Goal: Contribute content: Contribute content

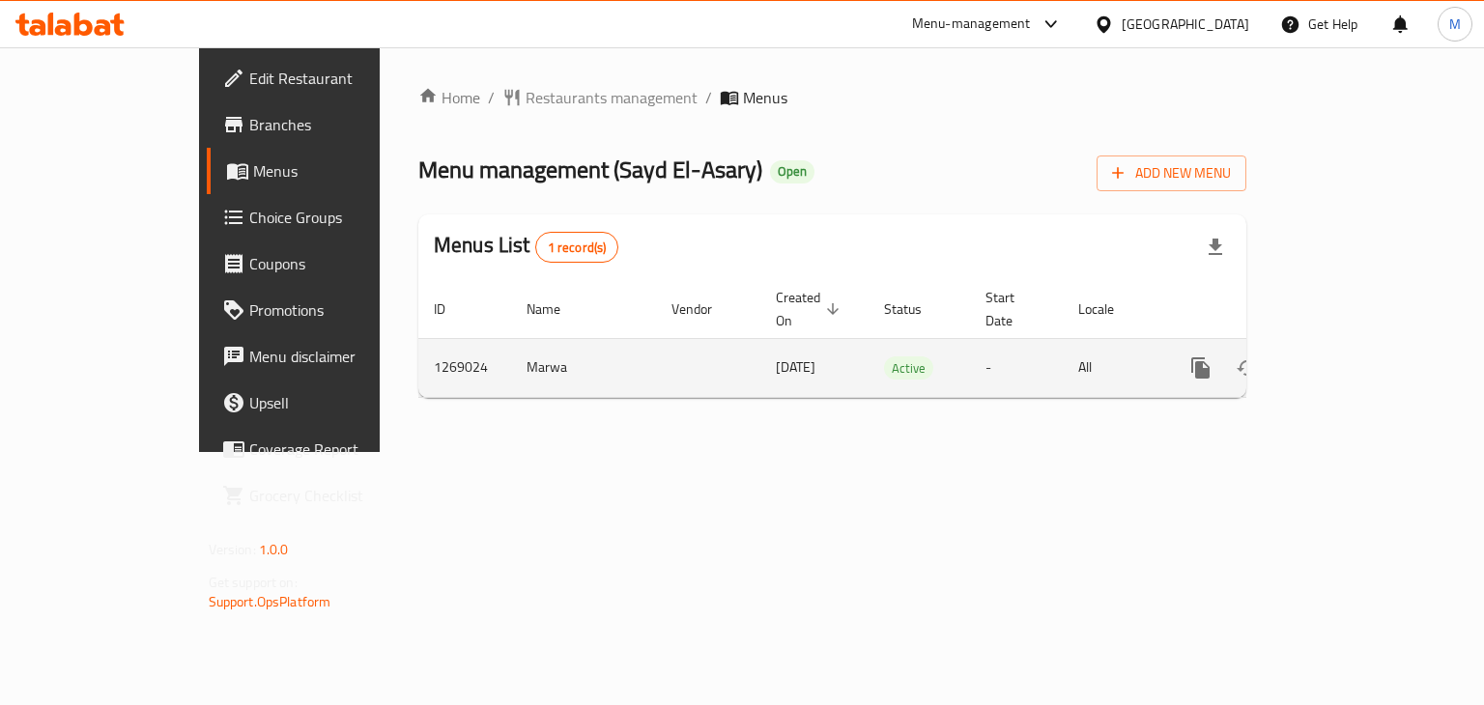
click at [1352, 357] on icon "enhanced table" at bounding box center [1340, 368] width 23 height 23
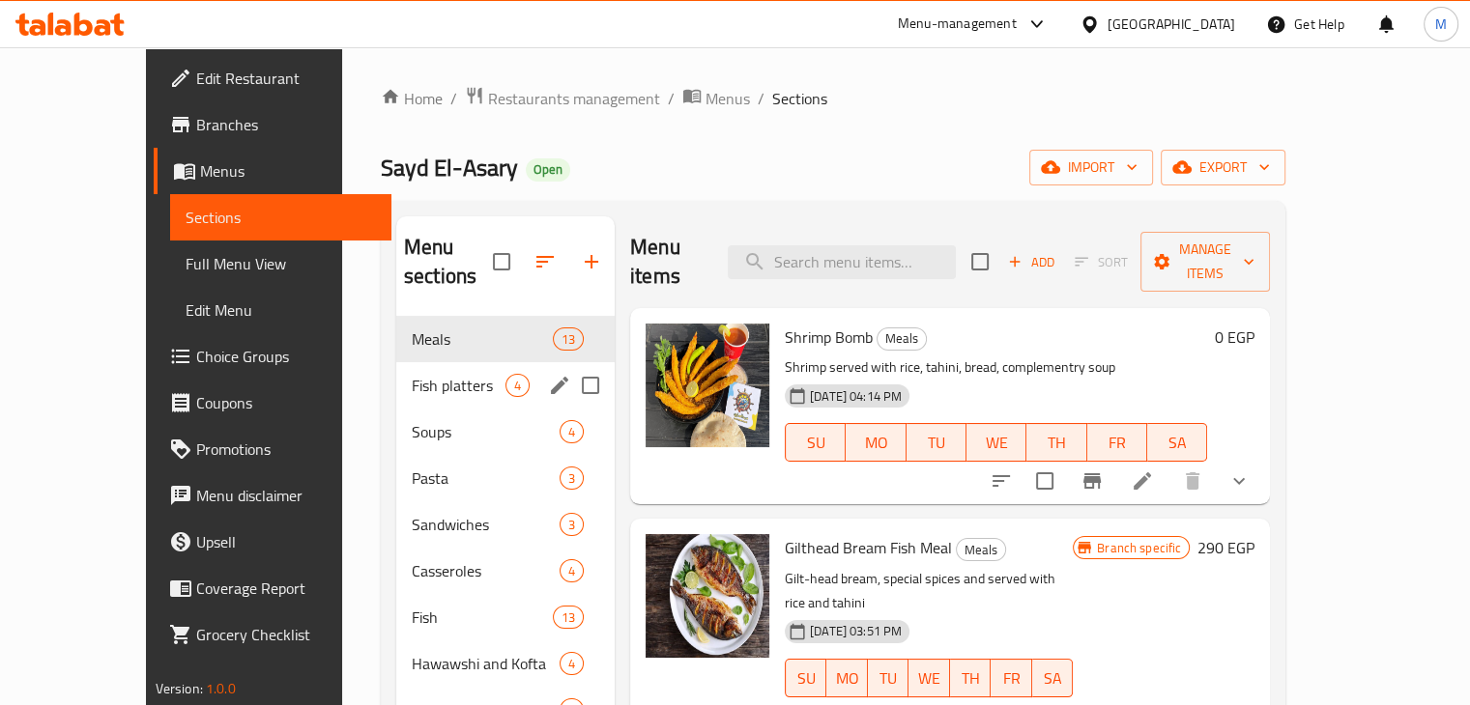
click at [505, 374] on div "4" at bounding box center [517, 385] width 24 height 23
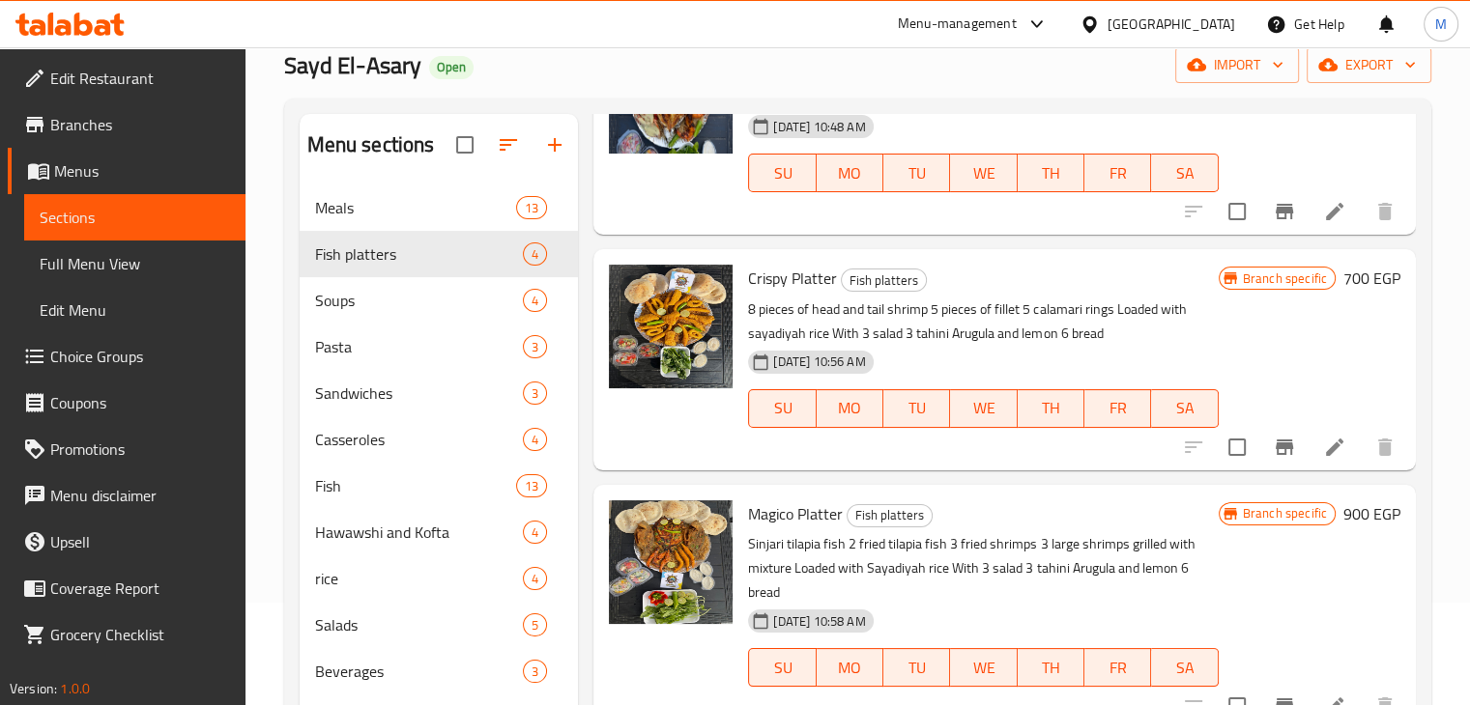
scroll to position [96, 0]
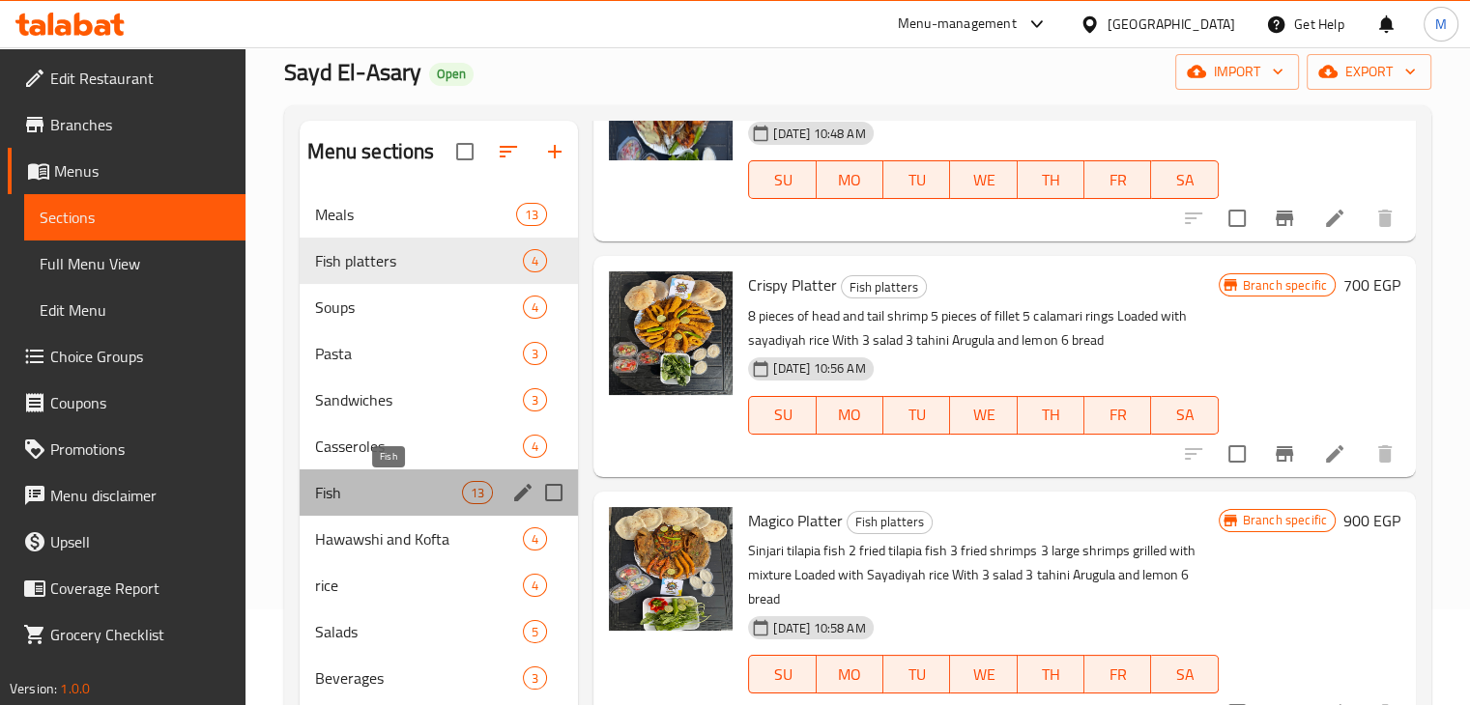
click at [435, 497] on span "Fish" at bounding box center [389, 492] width 148 height 23
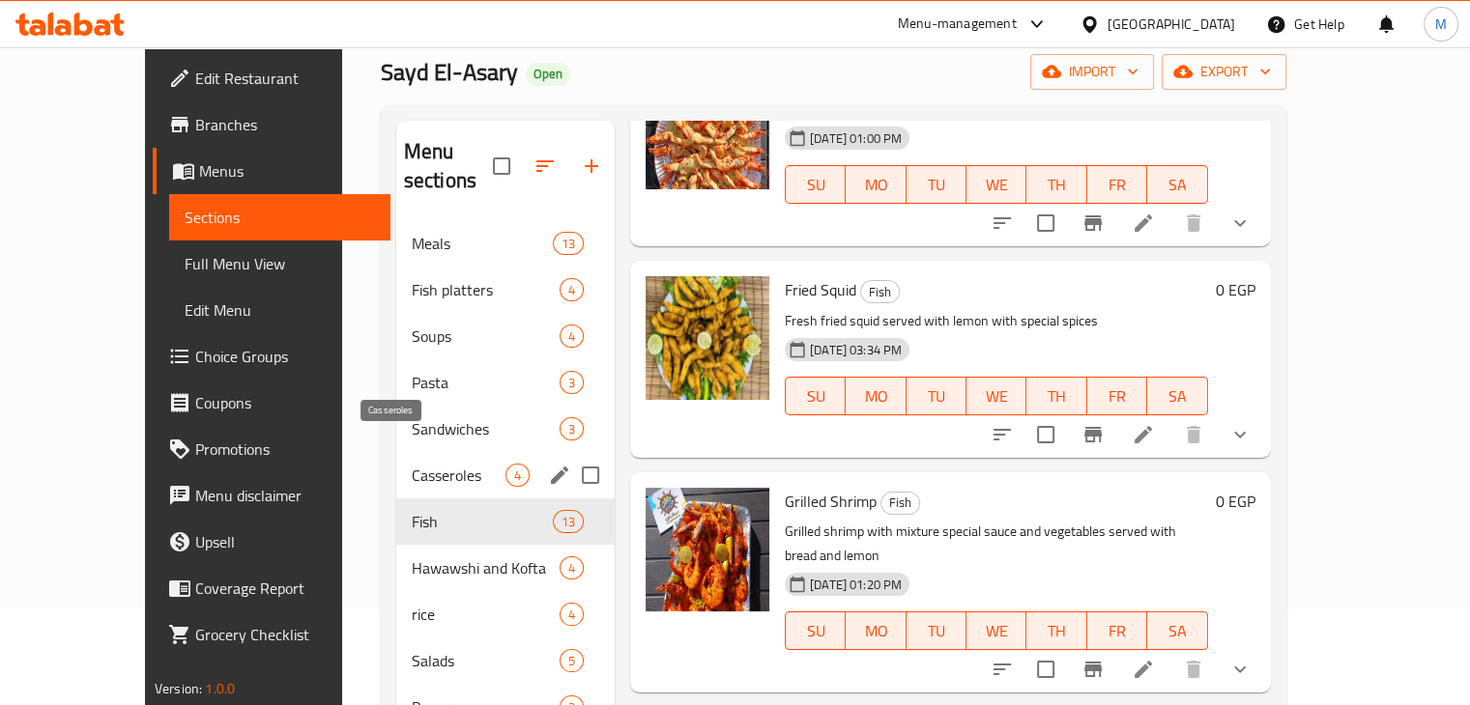
click at [459, 464] on span "Casseroles" at bounding box center [459, 475] width 94 height 23
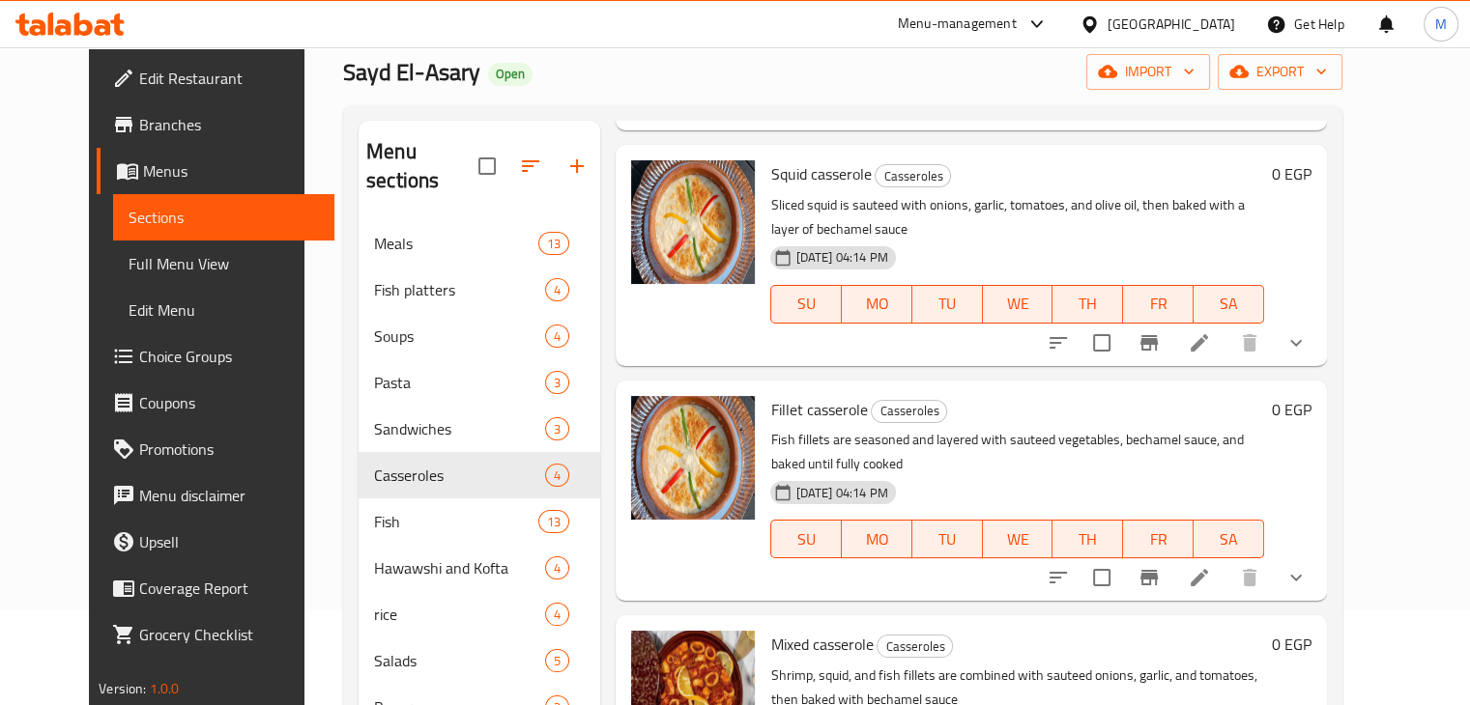
scroll to position [284, 0]
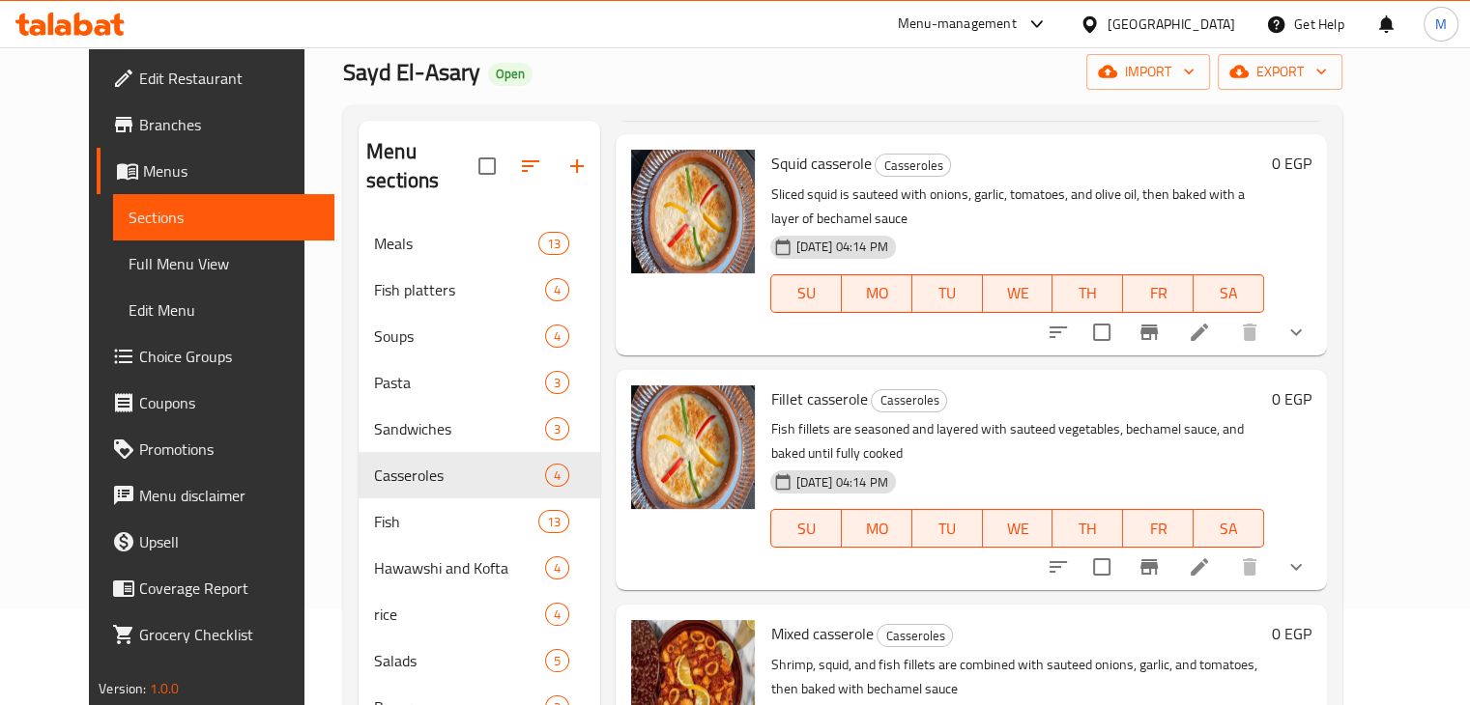
click at [1307, 330] on icon "show more" at bounding box center [1295, 332] width 23 height 23
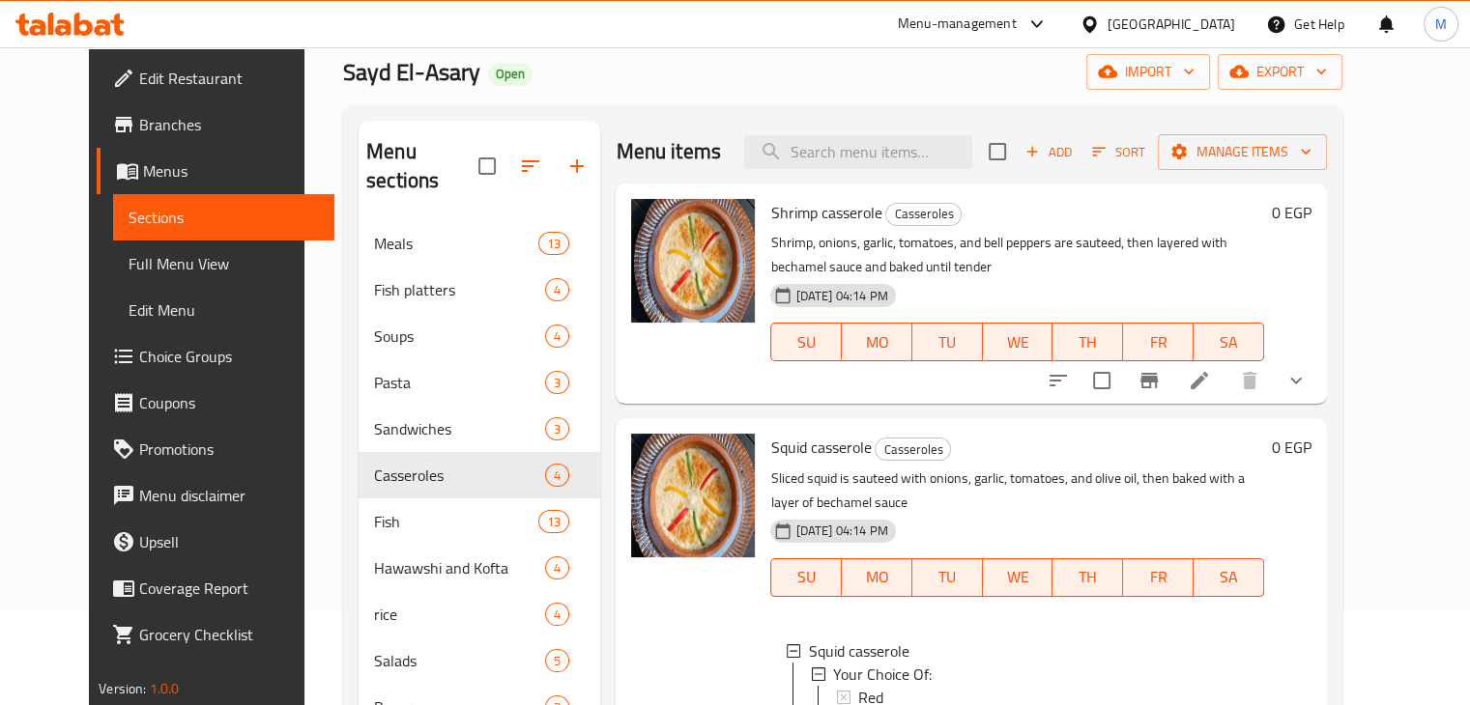
scroll to position [0, 0]
click at [1307, 384] on icon "show more" at bounding box center [1295, 380] width 23 height 23
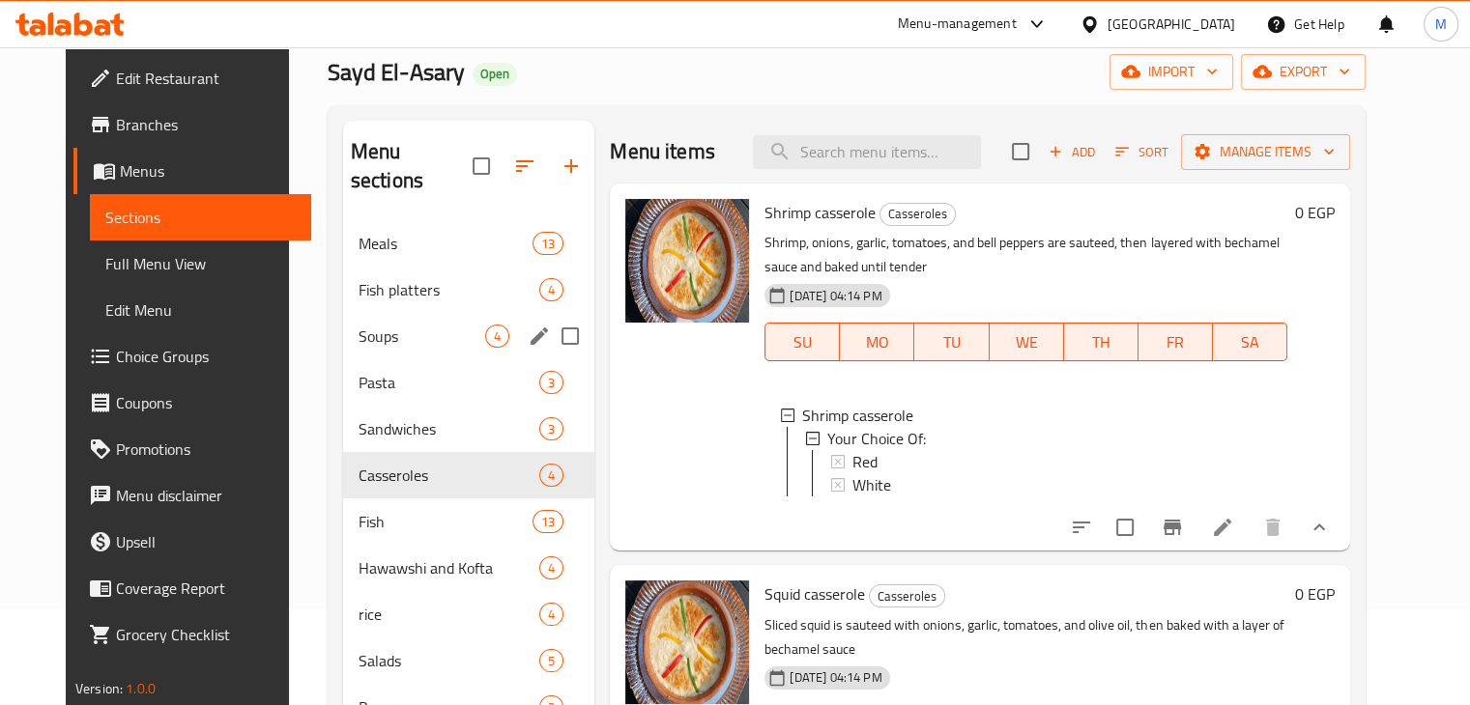
click at [395, 278] on span "Fish platters" at bounding box center [448, 289] width 181 height 23
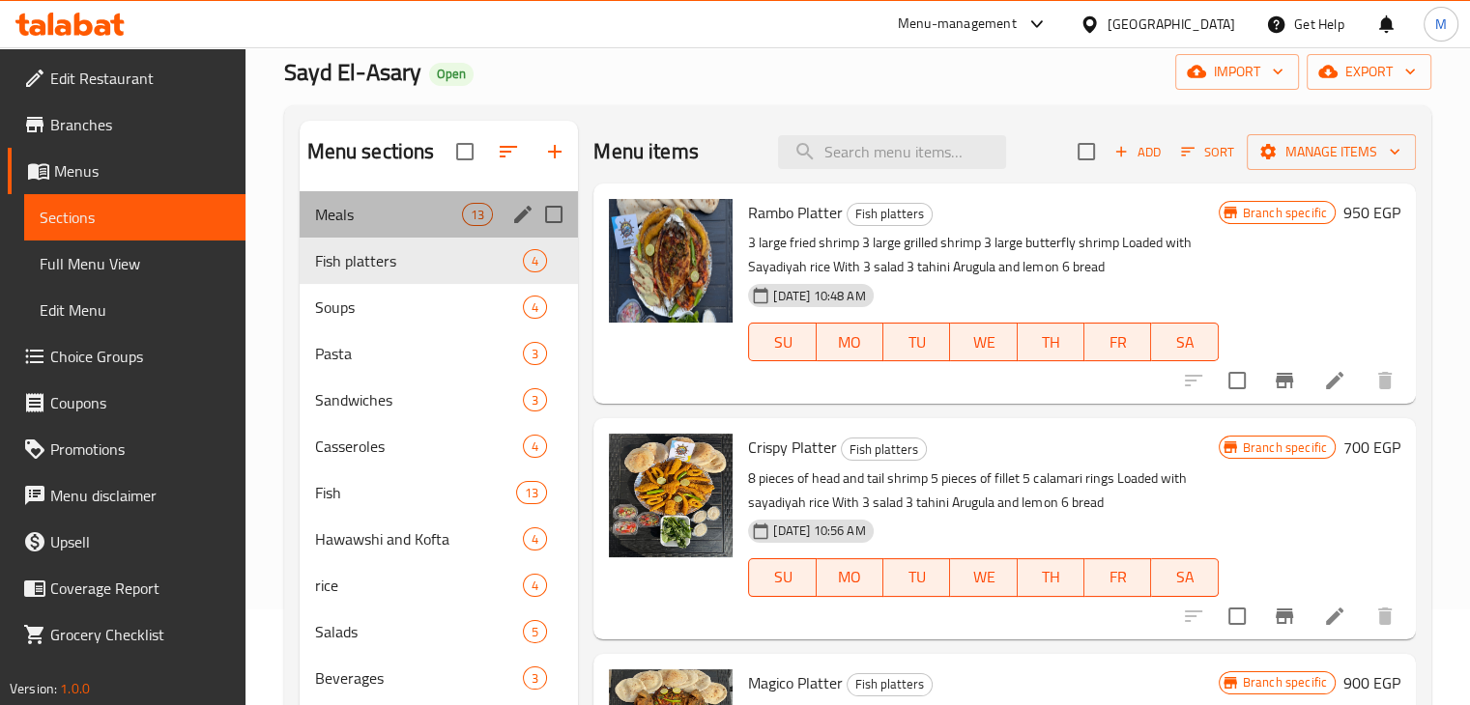
click at [423, 232] on div "Meals 13" at bounding box center [439, 214] width 279 height 46
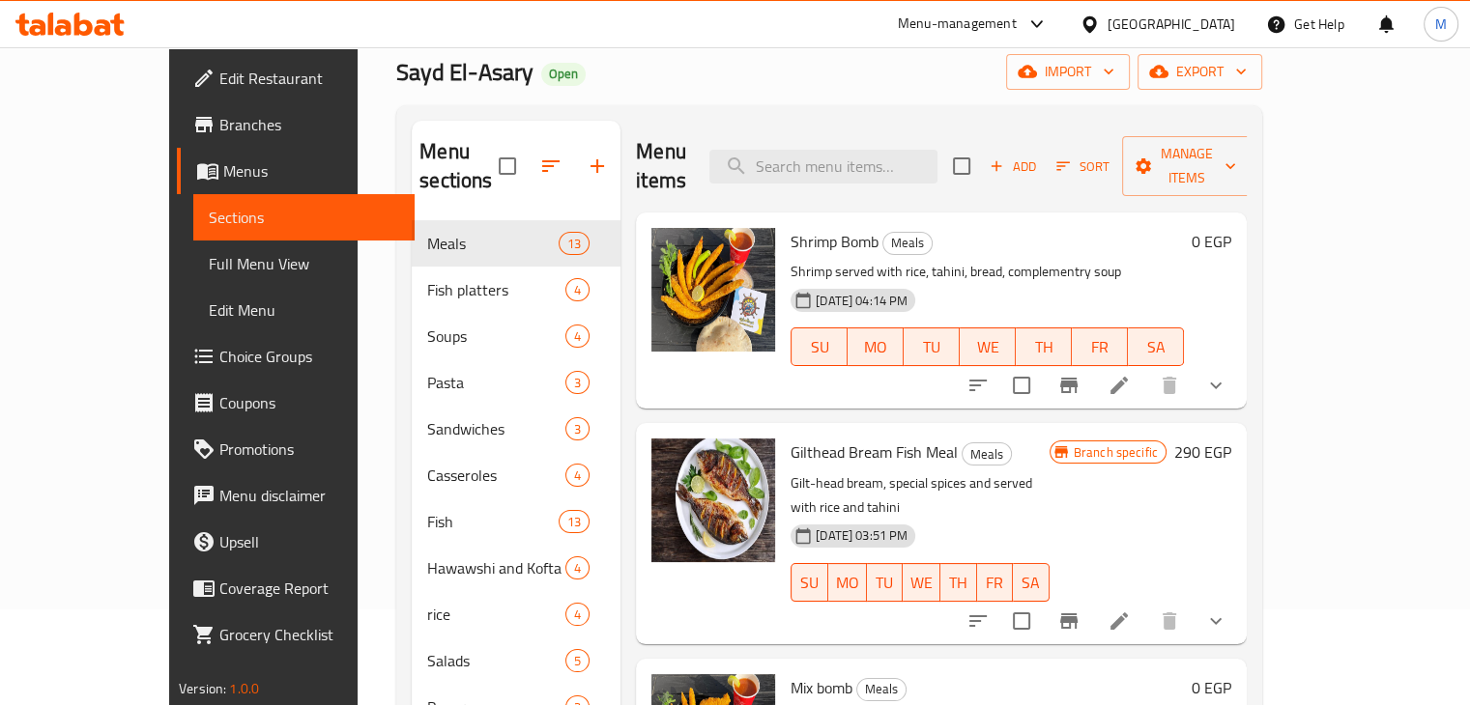
click at [1044, 163] on button "Add" at bounding box center [1013, 167] width 62 height 30
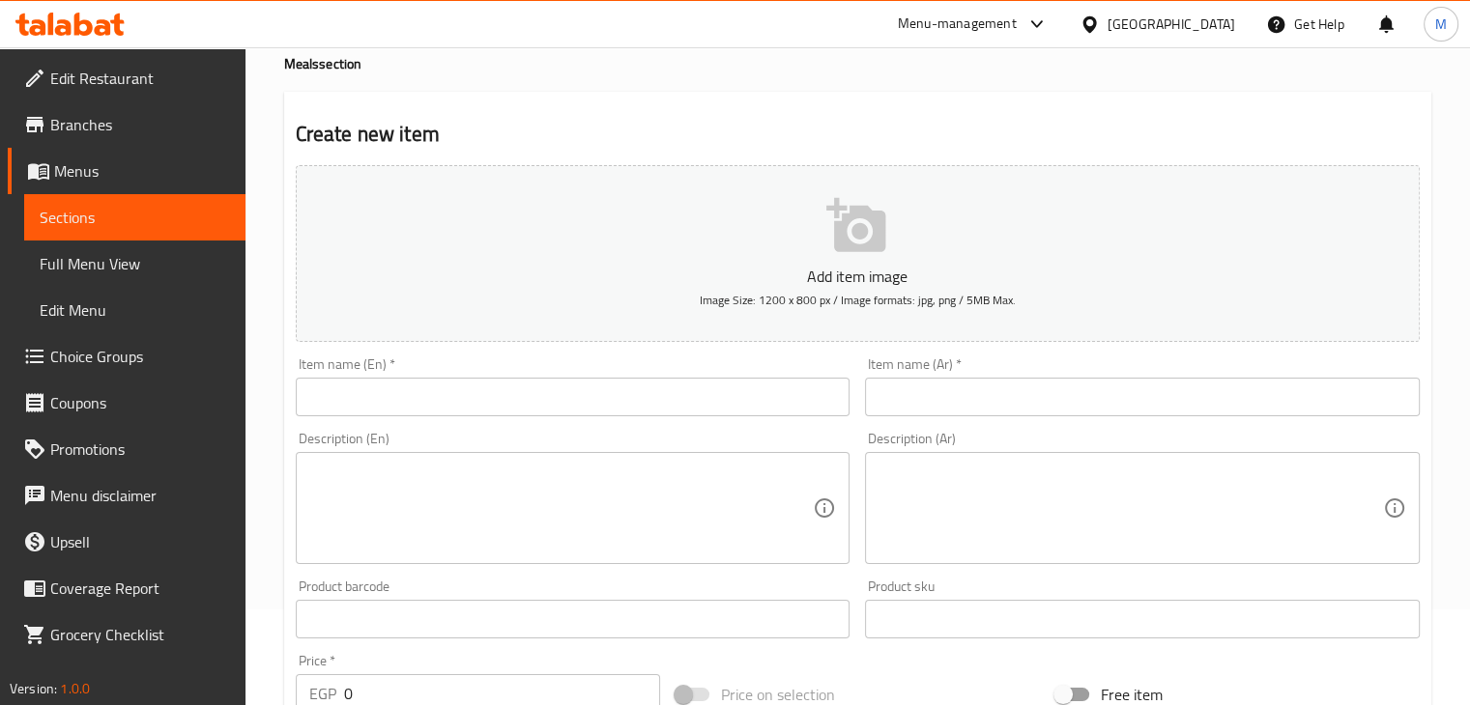
click at [746, 240] on button "Add item image Image Size: 1200 x 800 px / Image formats: jpg, png / 5MB Max." at bounding box center [858, 253] width 1124 height 177
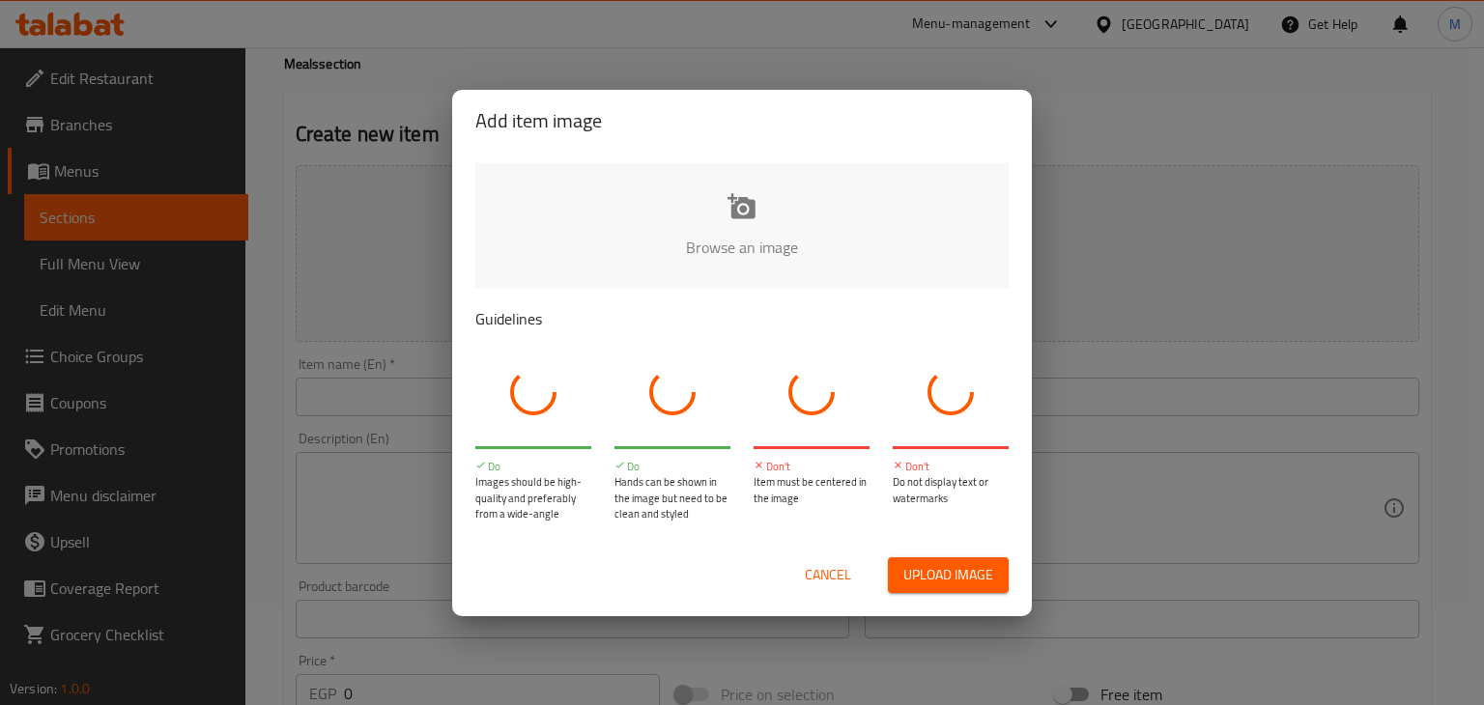
click at [637, 234] on input "file" at bounding box center [1395, 253] width 1840 height 181
type input "C:\fakepath\WhatsApp Image [DATE] 5.57.43 PM.jpeg"
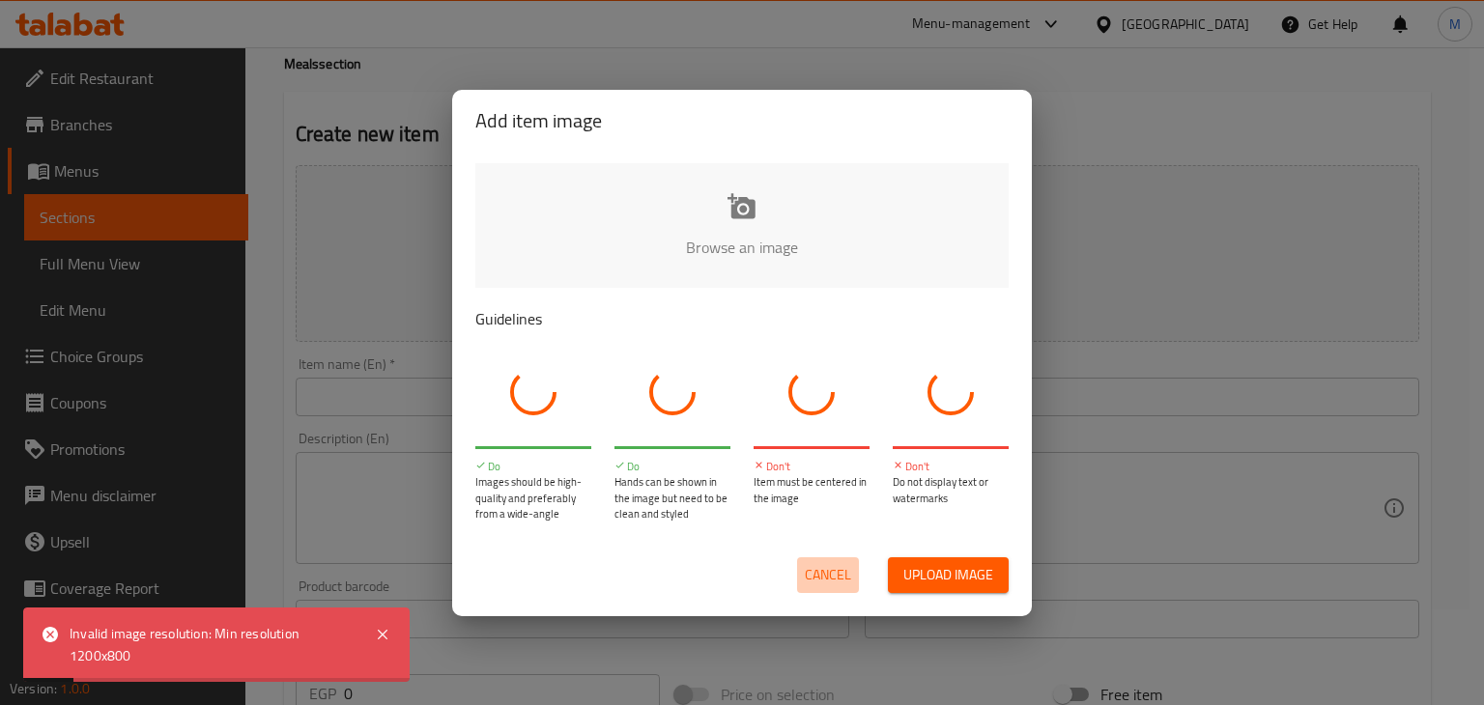
click at [805, 567] on span "Cancel" at bounding box center [828, 575] width 46 height 24
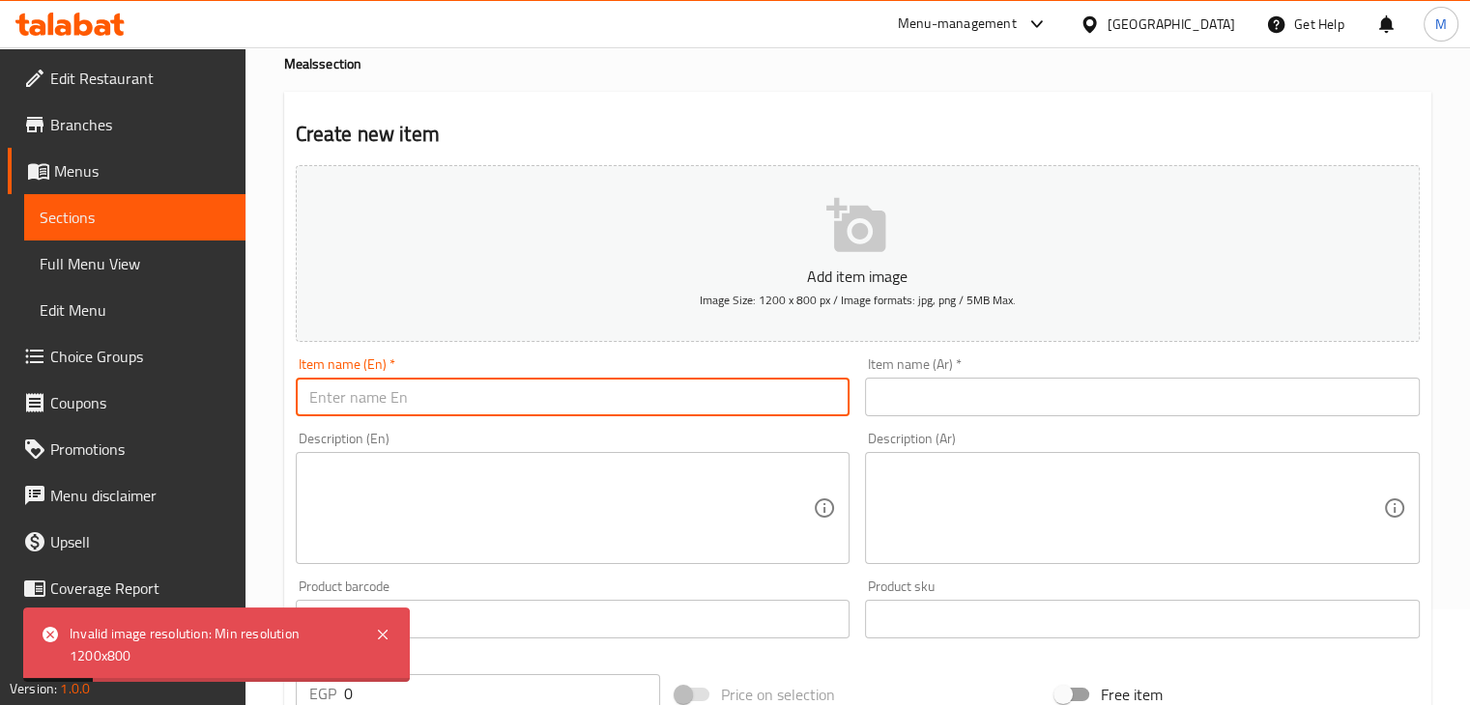
click at [459, 395] on input "text" at bounding box center [573, 397] width 555 height 39
type input "C"
type input "Alexandrian Crab"
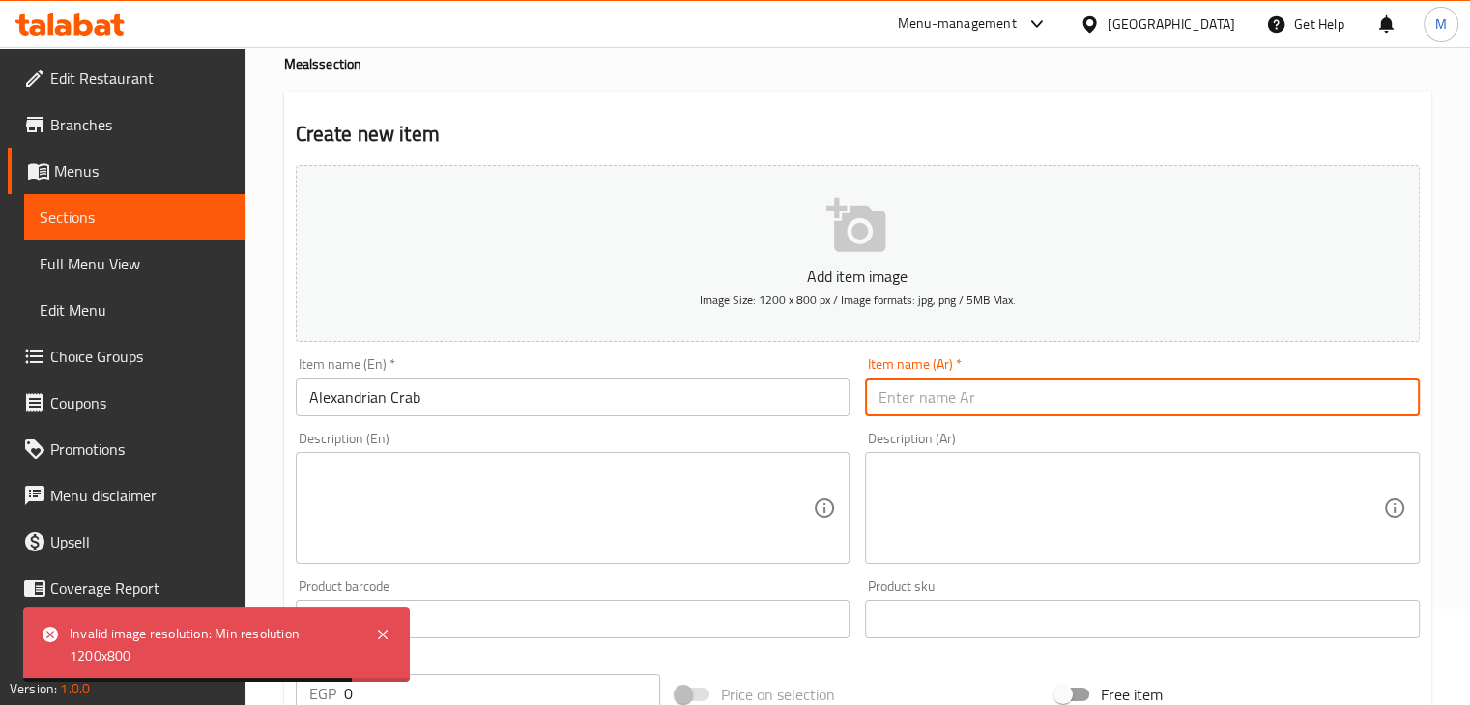
click at [941, 403] on input "text" at bounding box center [1142, 397] width 555 height 39
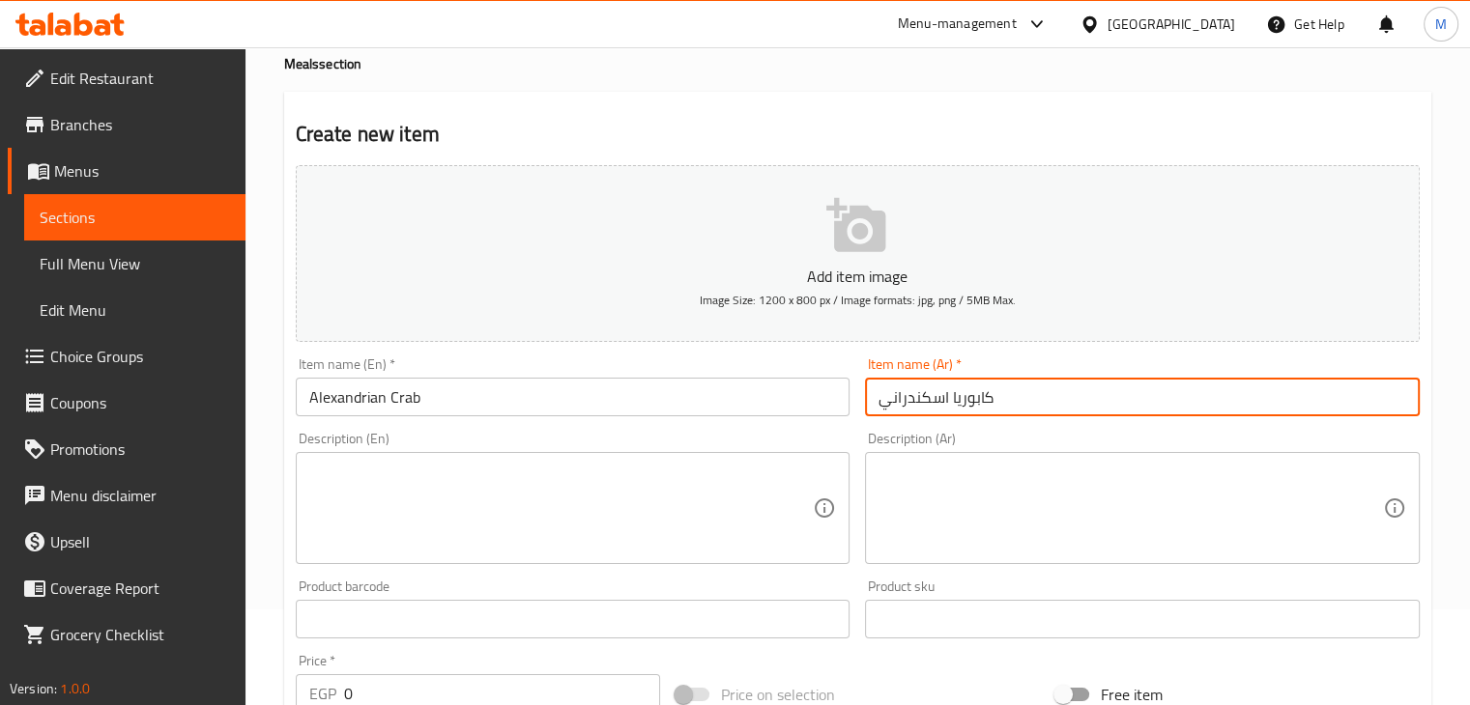
type input "كابوريا اسكندراني"
click at [643, 483] on textarea at bounding box center [561, 509] width 504 height 92
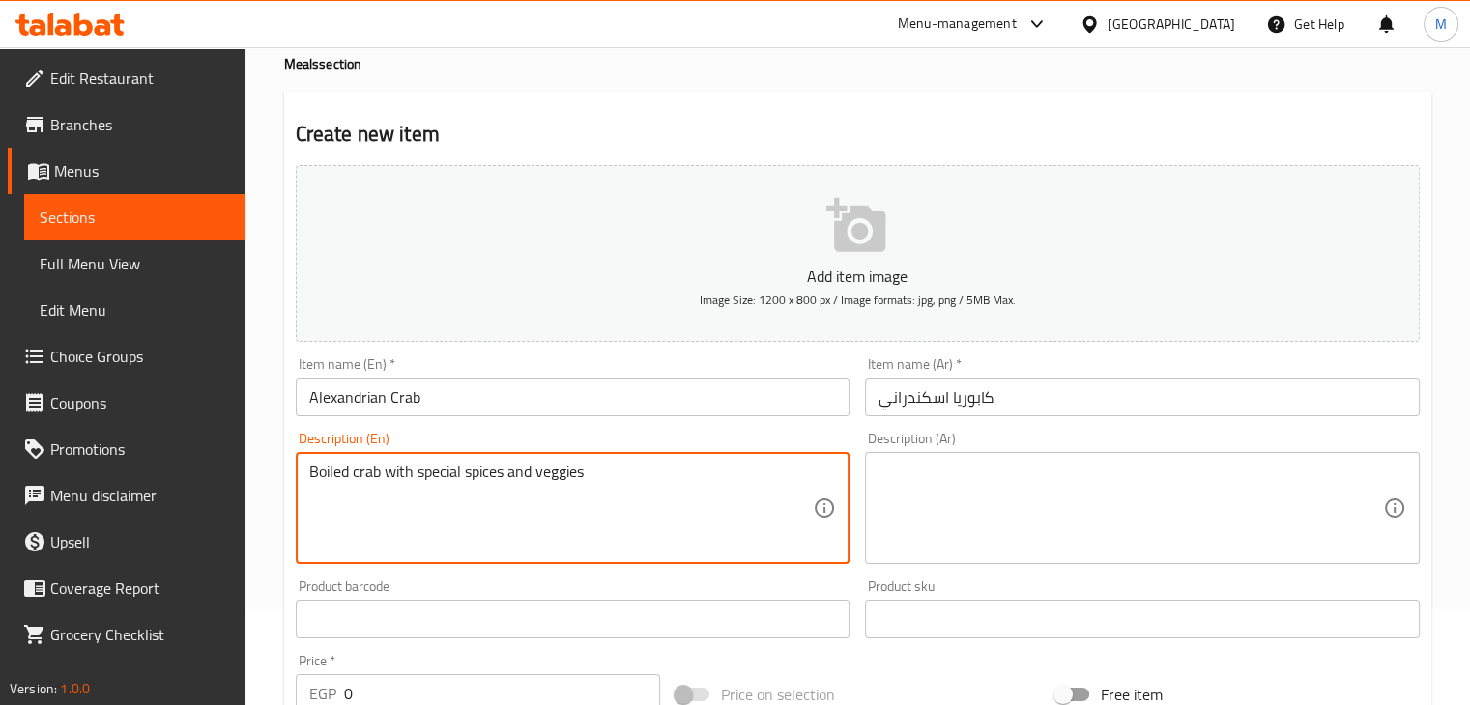
type textarea "Boiled crab with special spices and veggies"
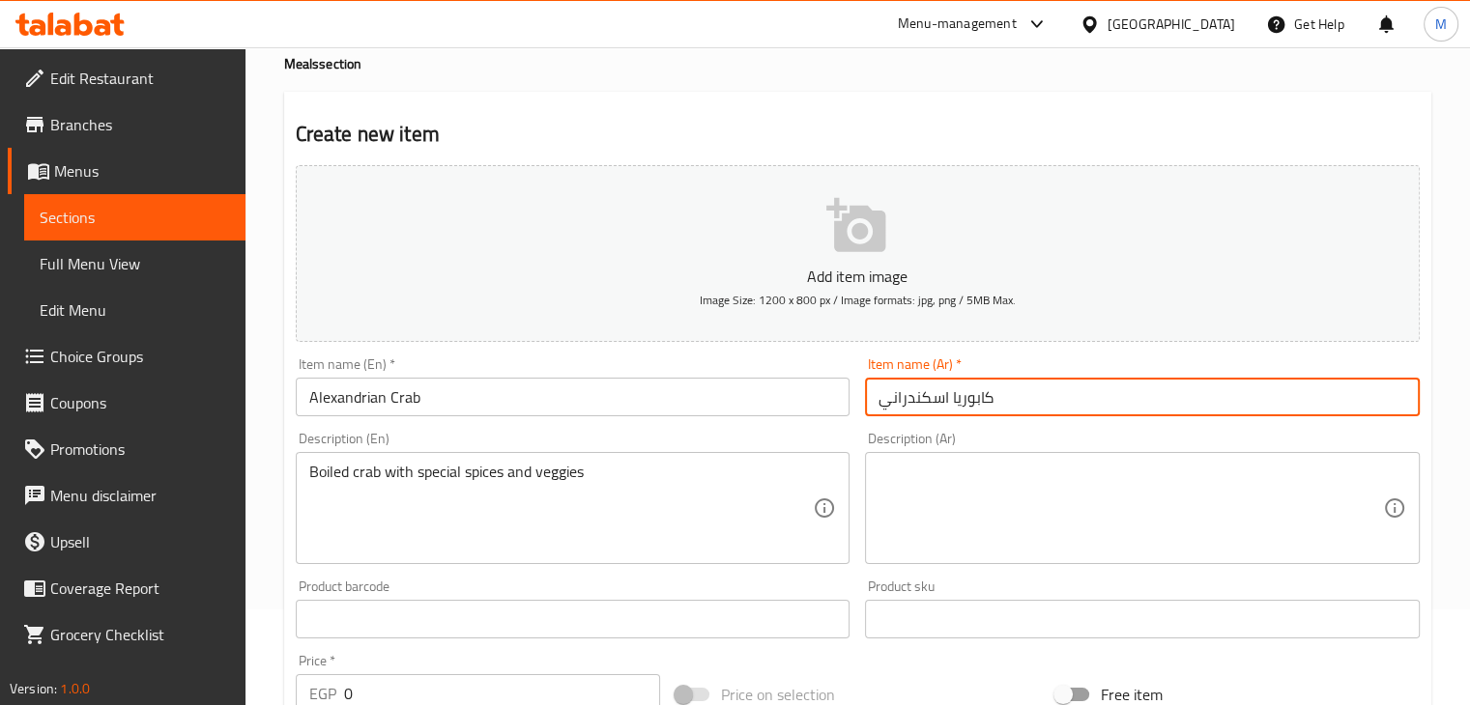
click at [958, 415] on input "كابوريا اسكندراني" at bounding box center [1142, 397] width 555 height 39
click at [958, 524] on textarea at bounding box center [1130, 509] width 504 height 92
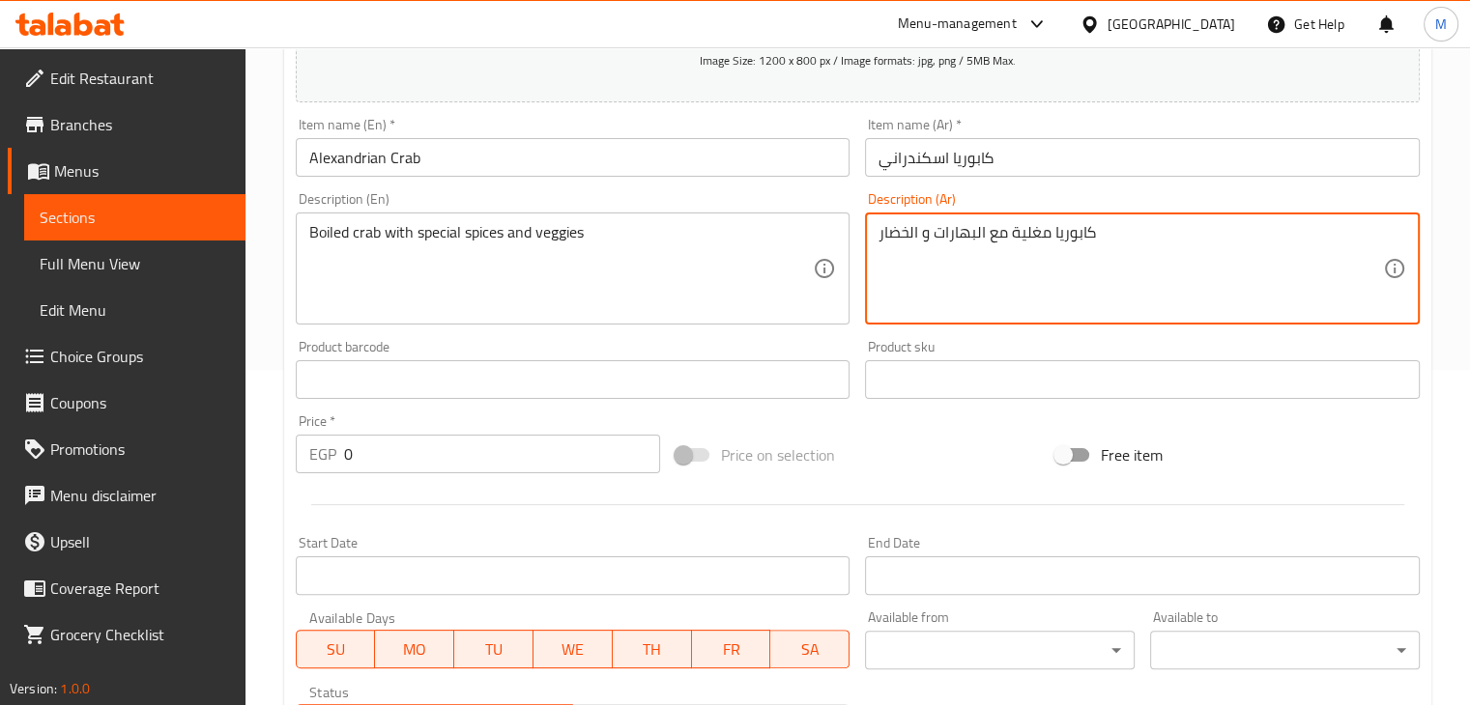
scroll to position [660, 0]
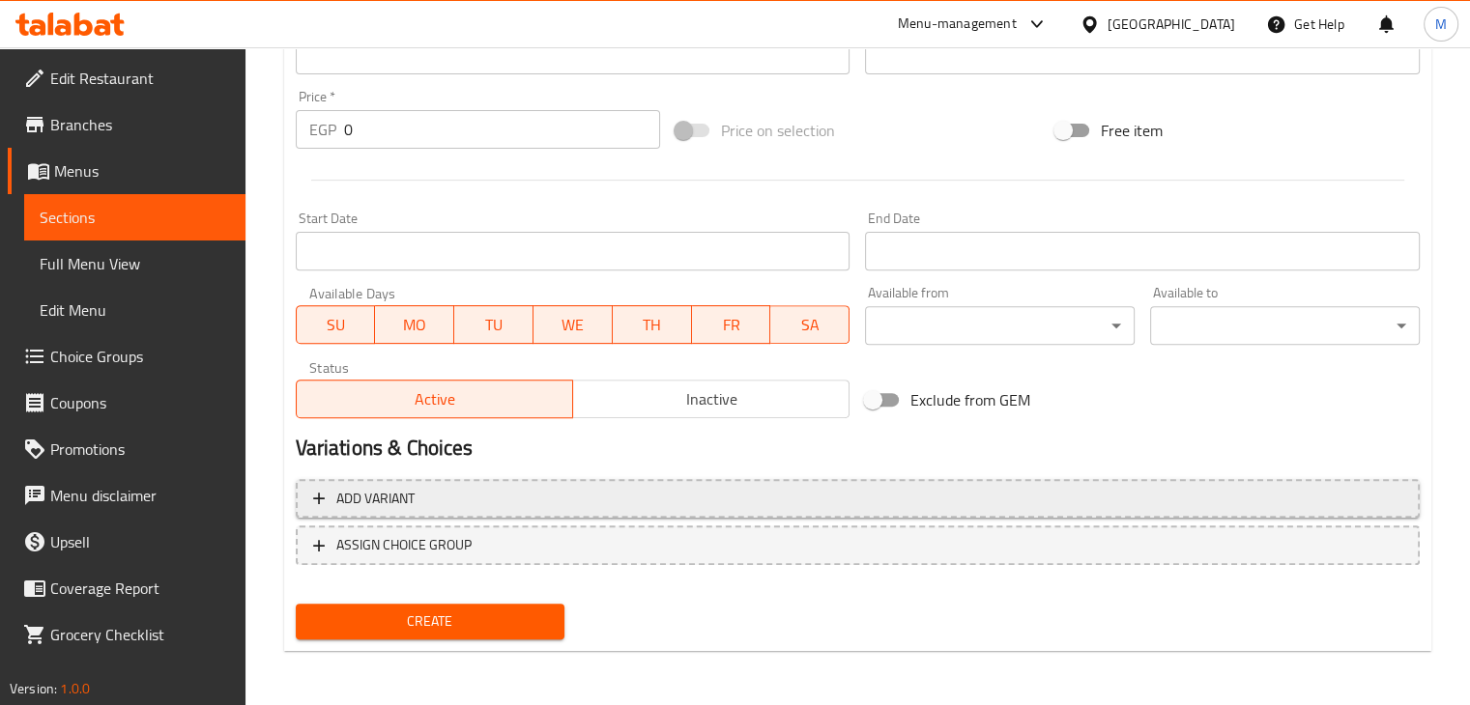
type textarea "كابوريا مغلية مع البهارات و الخضار"
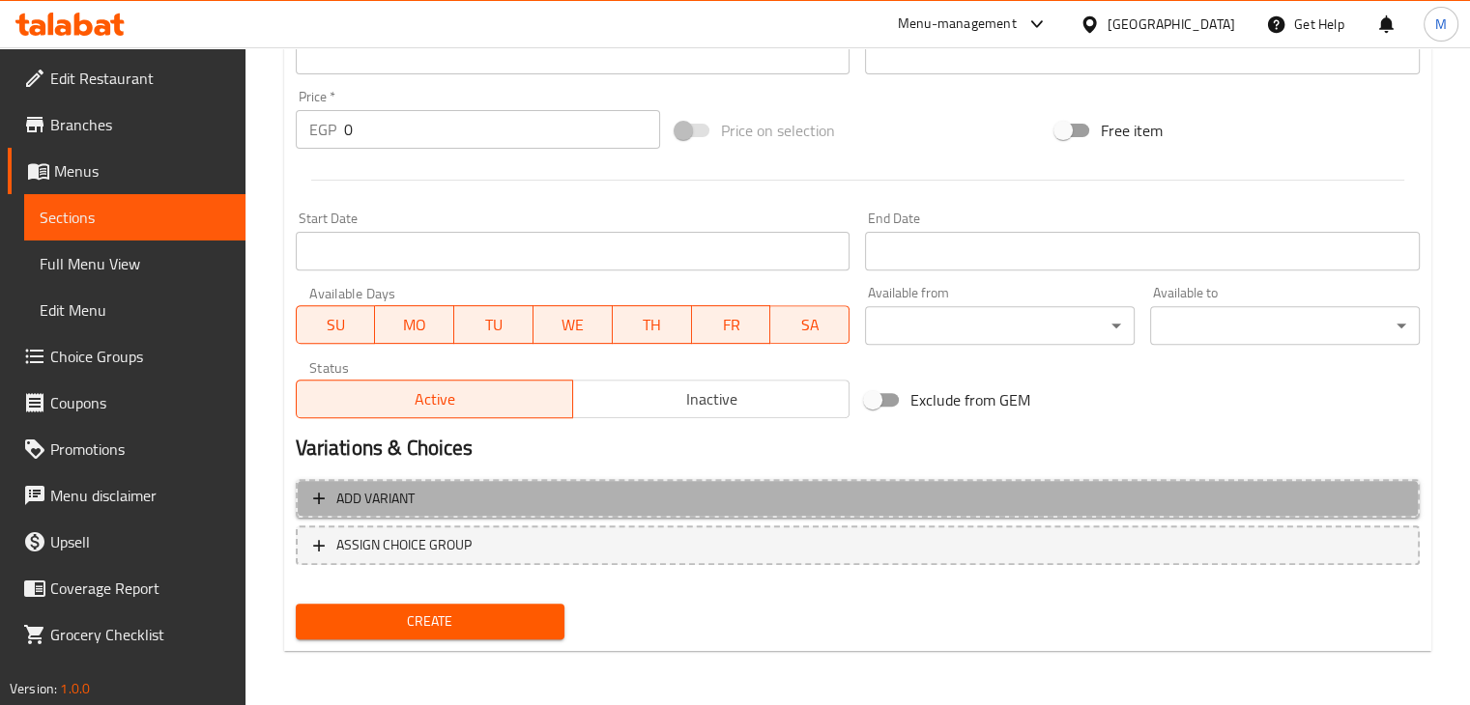
click at [526, 501] on span "Add variant" at bounding box center [857, 499] width 1089 height 24
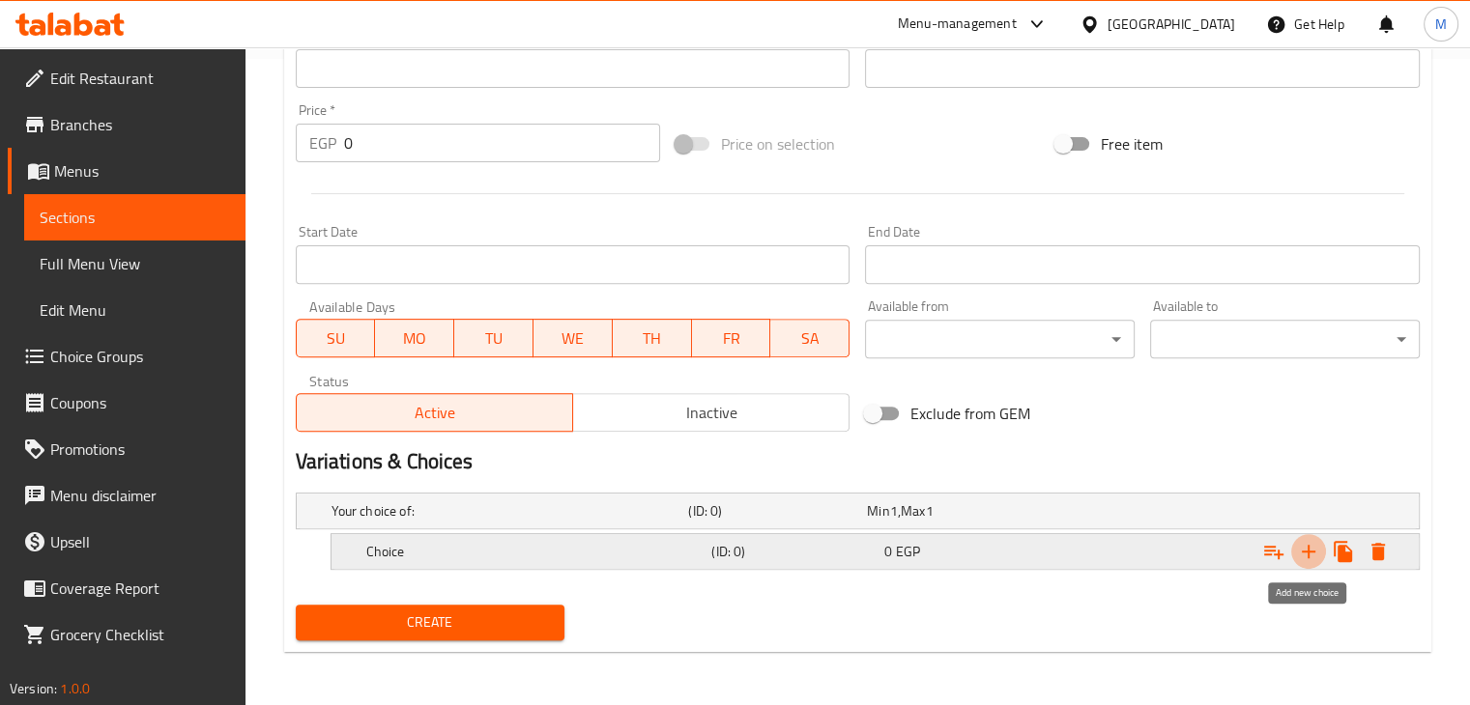
click at [1310, 550] on icon "Expand" at bounding box center [1309, 552] width 14 height 14
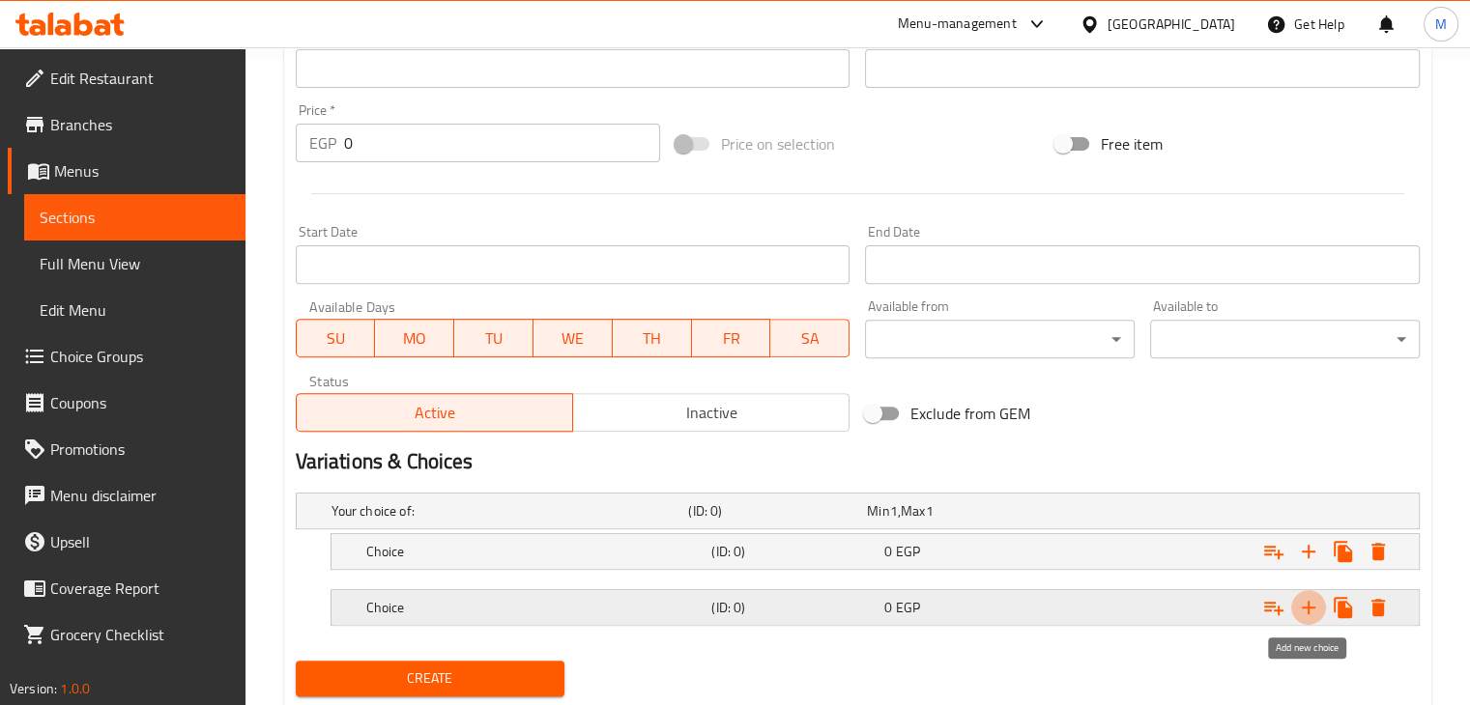
click at [1315, 613] on icon "Expand" at bounding box center [1308, 607] width 23 height 23
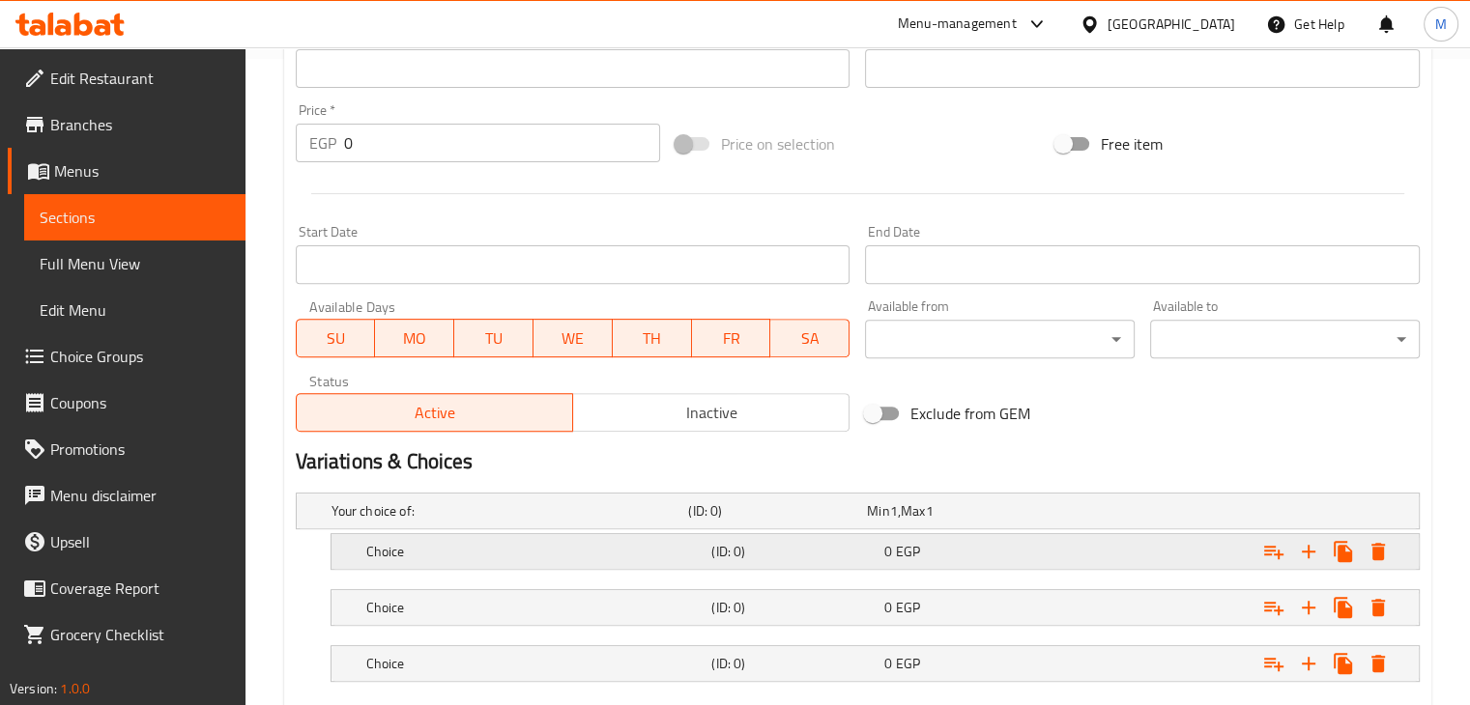
click at [1047, 545] on div "0 EGP" at bounding box center [966, 551] width 165 height 19
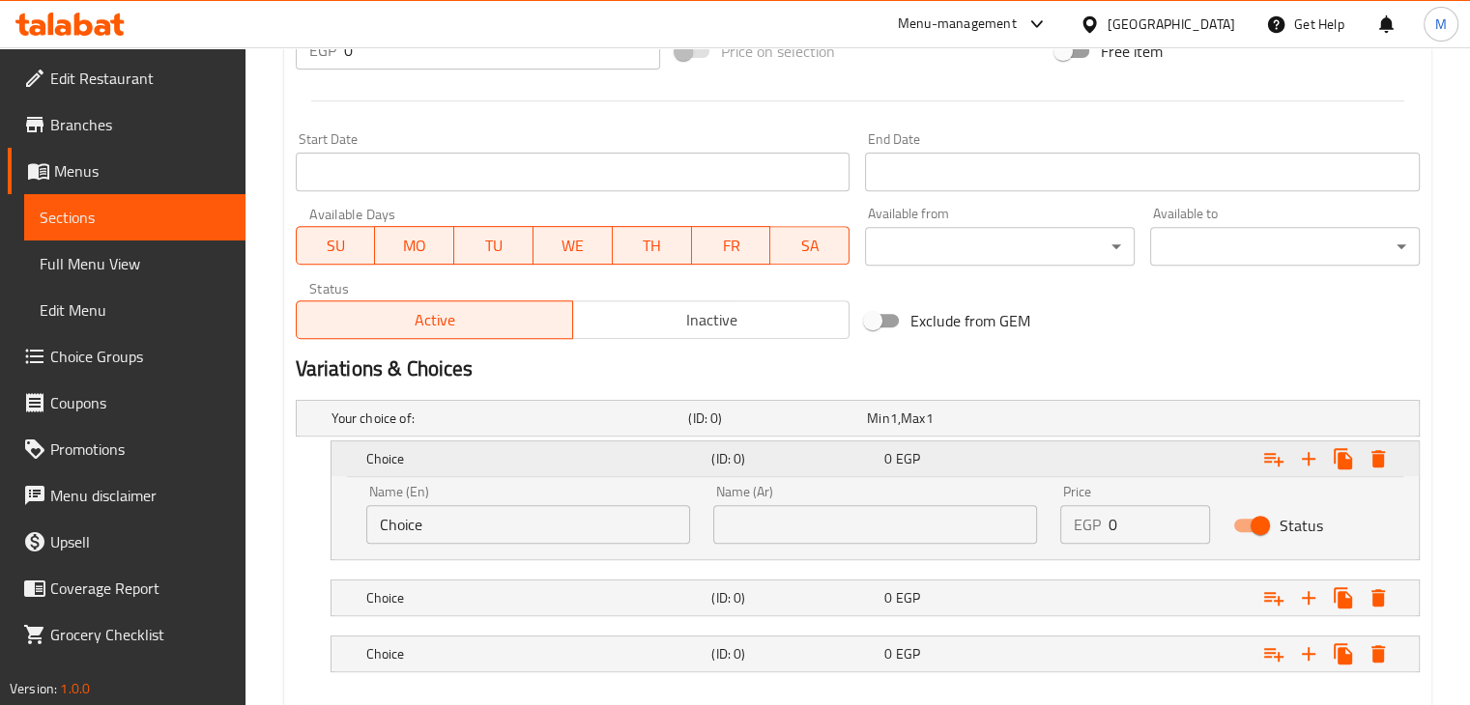
scroll to position [740, 0]
click at [1378, 663] on button "Expand" at bounding box center [1377, 653] width 35 height 35
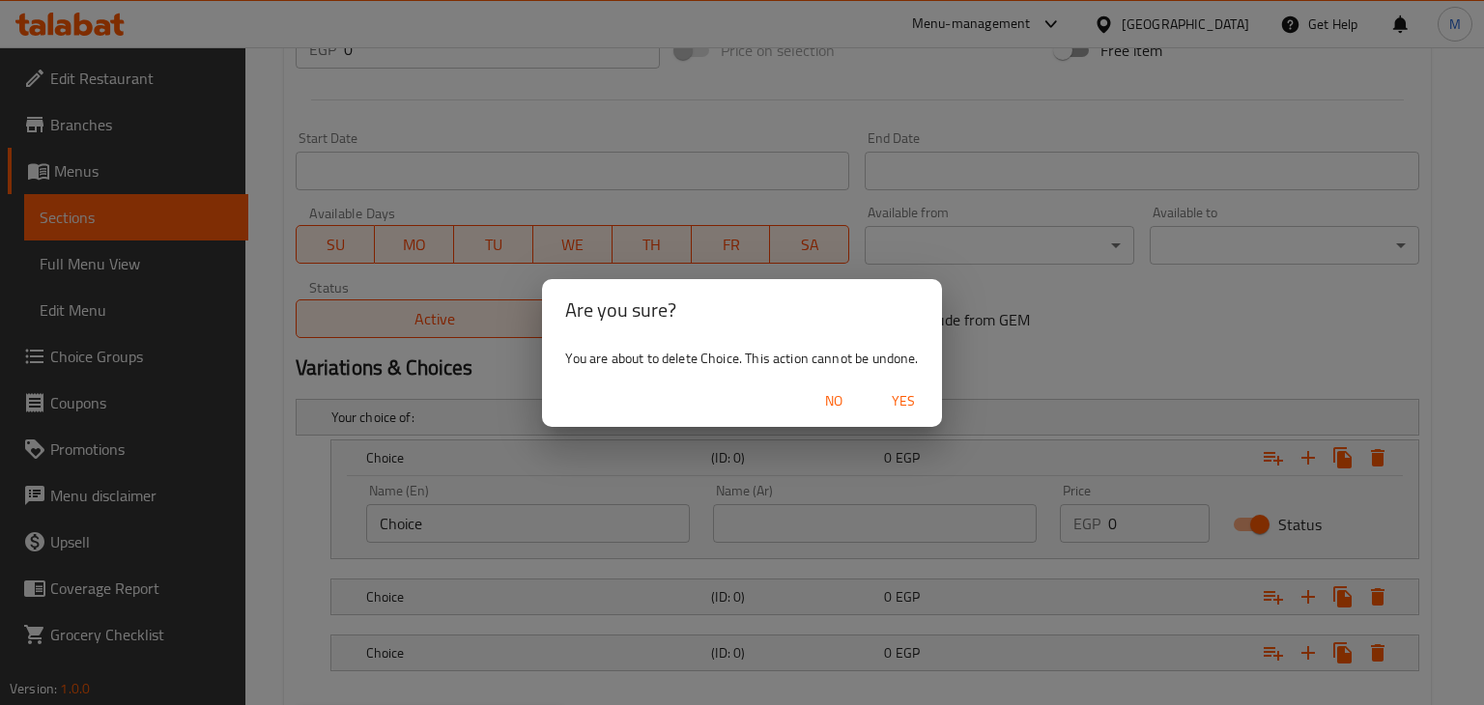
click at [906, 410] on span "Yes" at bounding box center [903, 401] width 46 height 24
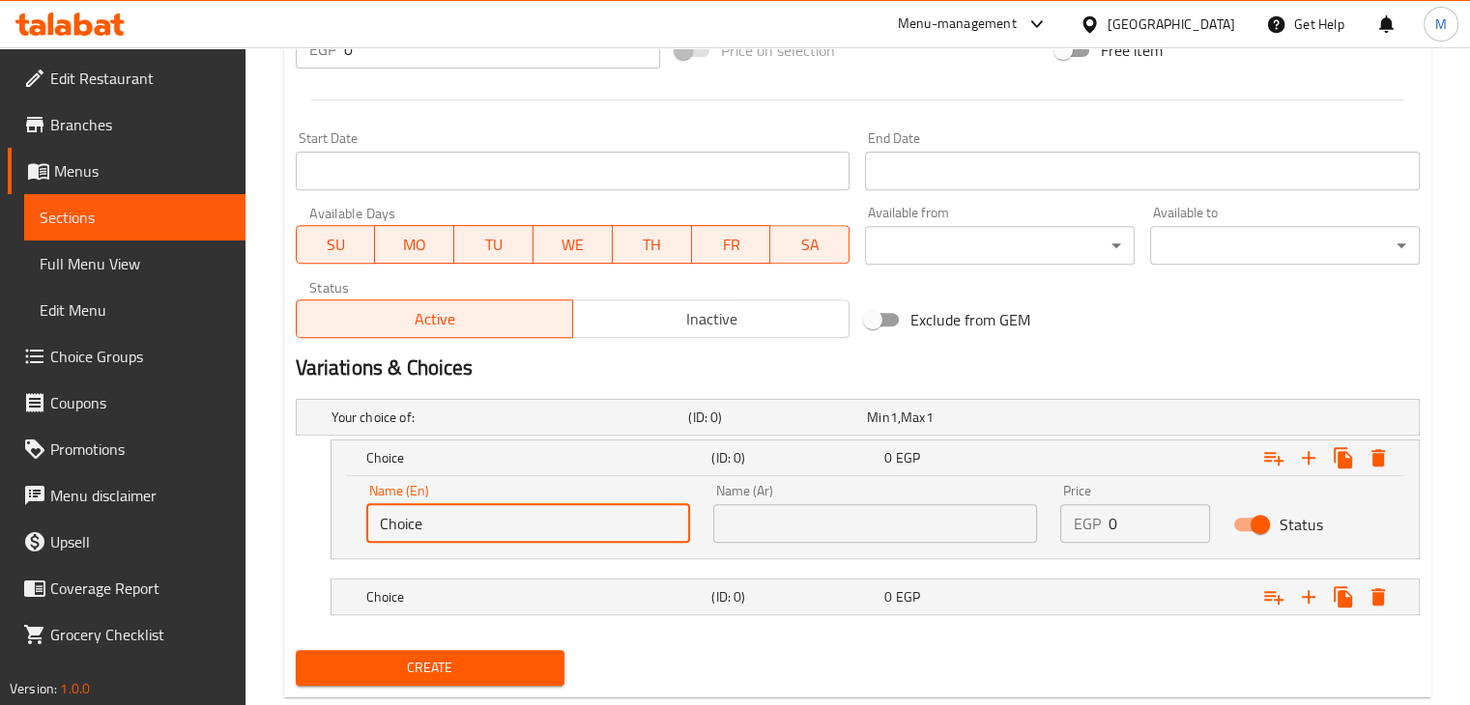
click at [531, 520] on input "Choice" at bounding box center [528, 523] width 324 height 39
type input "1/4 Kilo"
click at [814, 520] on input "text" at bounding box center [875, 523] width 324 height 39
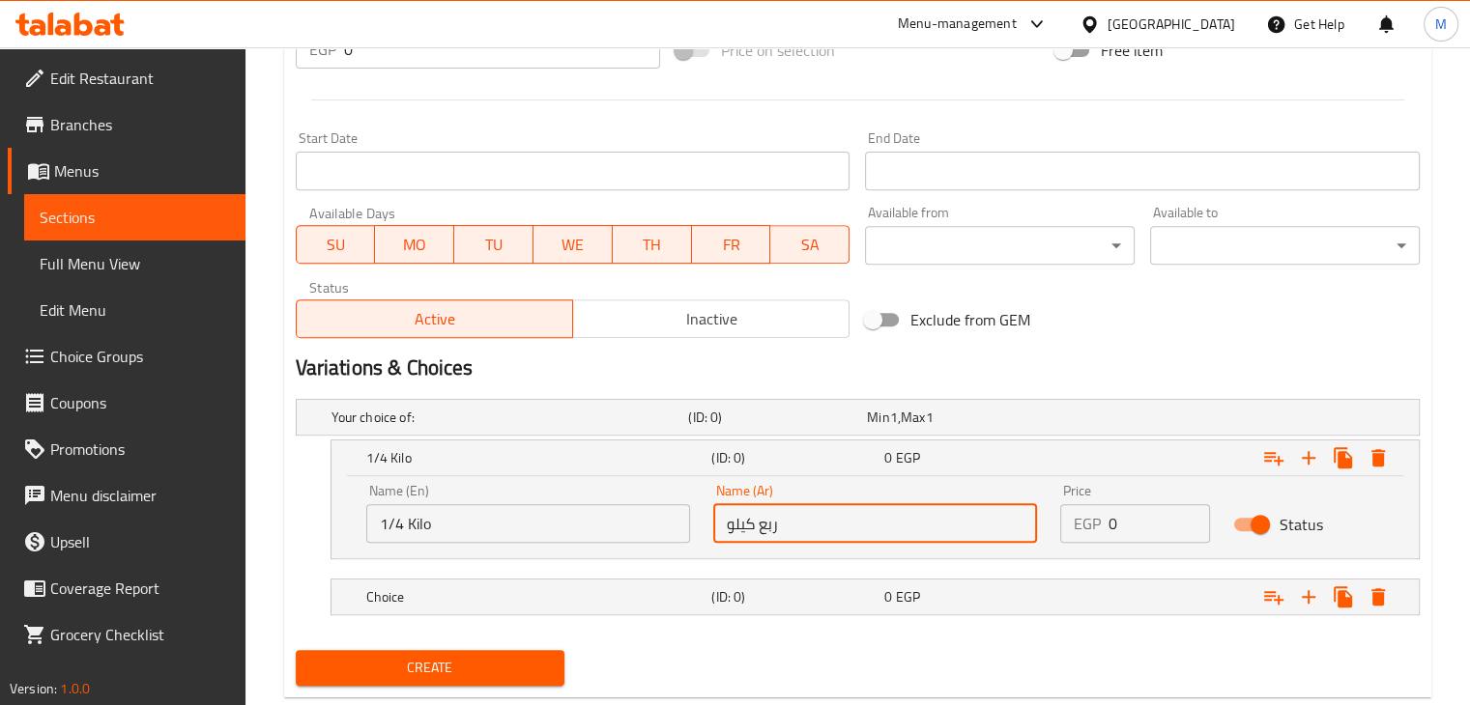
type input "ربع كيلو"
click at [1140, 513] on input "0" at bounding box center [1159, 523] width 102 height 39
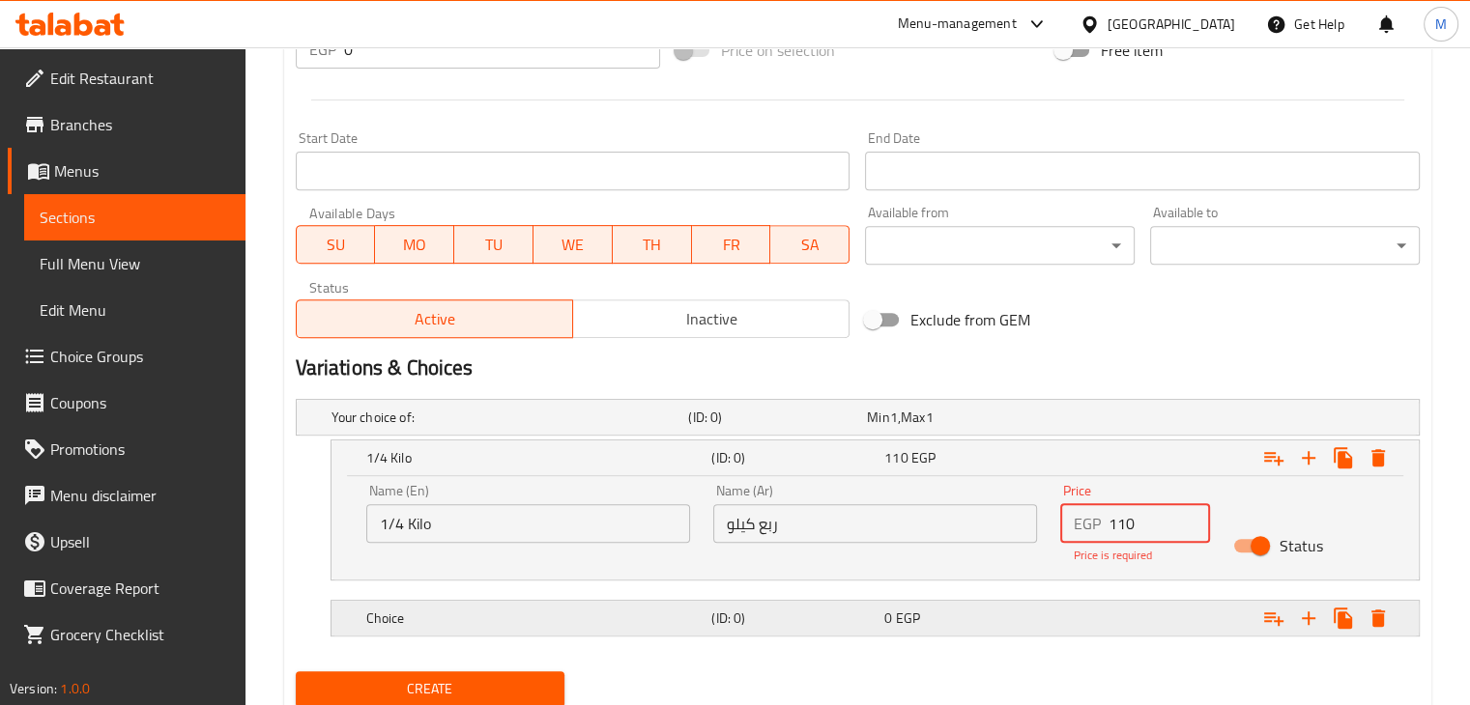
type input "110"
click at [854, 618] on div "Your choice of: (ID: 0) Min 1 , Max 1 Name (En) Your choice of: Name (En) Name …" at bounding box center [857, 527] width 1139 height 272
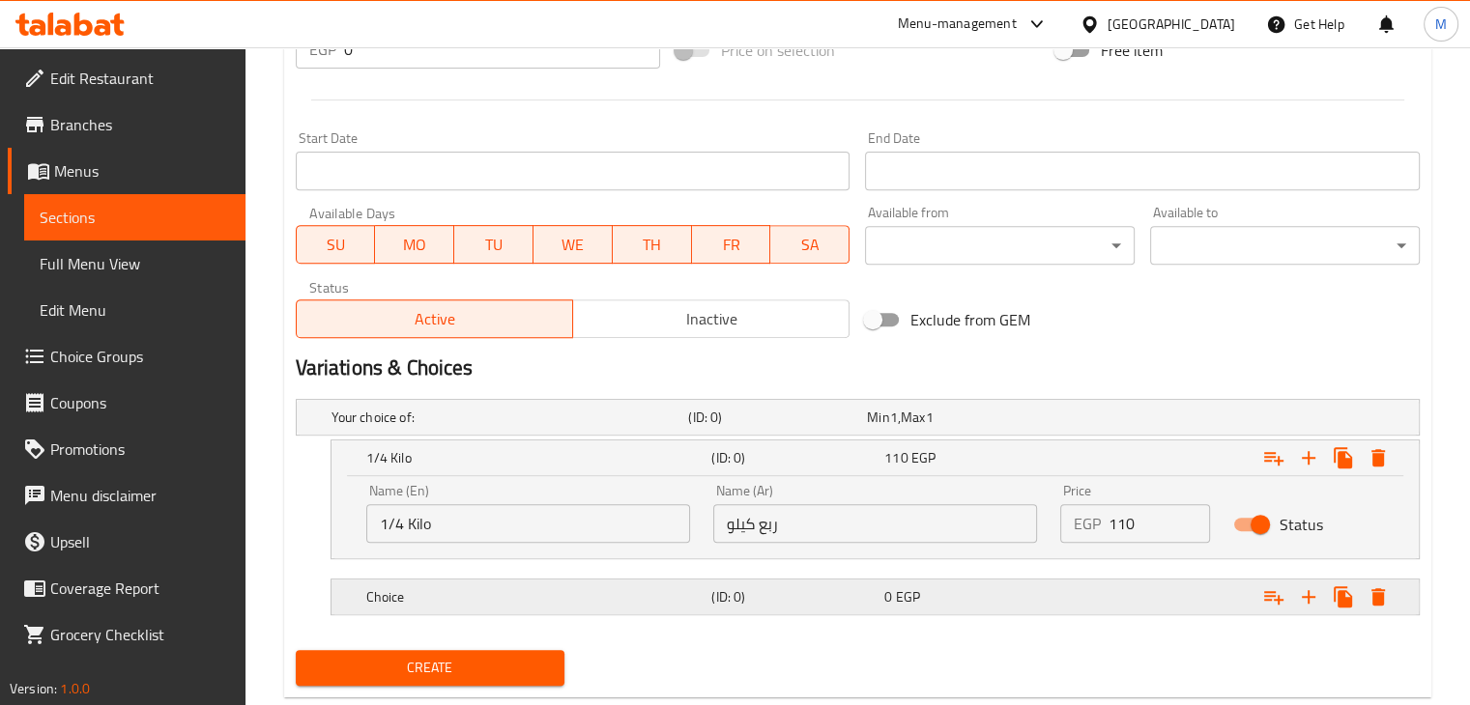
click at [526, 587] on h5 "Choice" at bounding box center [535, 596] width 338 height 19
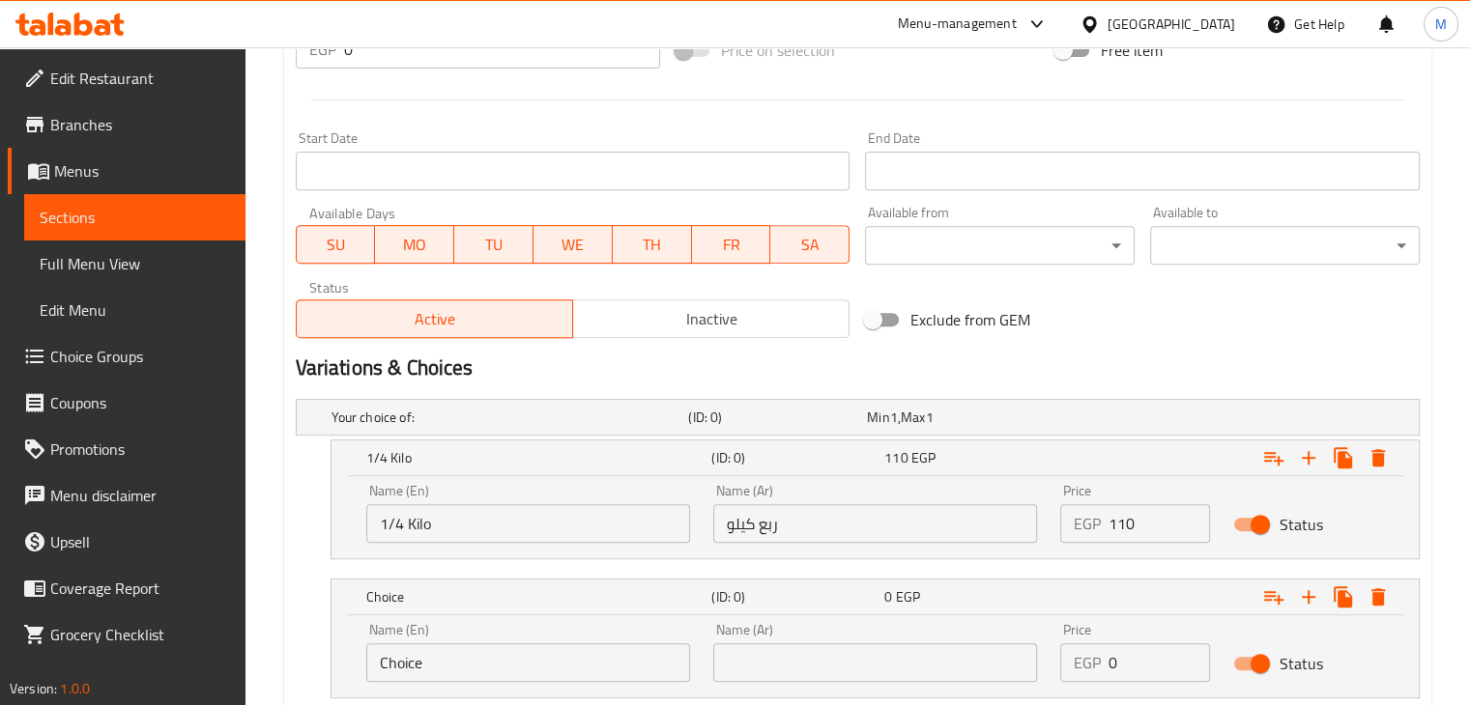
click at [460, 646] on input "Choice" at bounding box center [528, 663] width 324 height 39
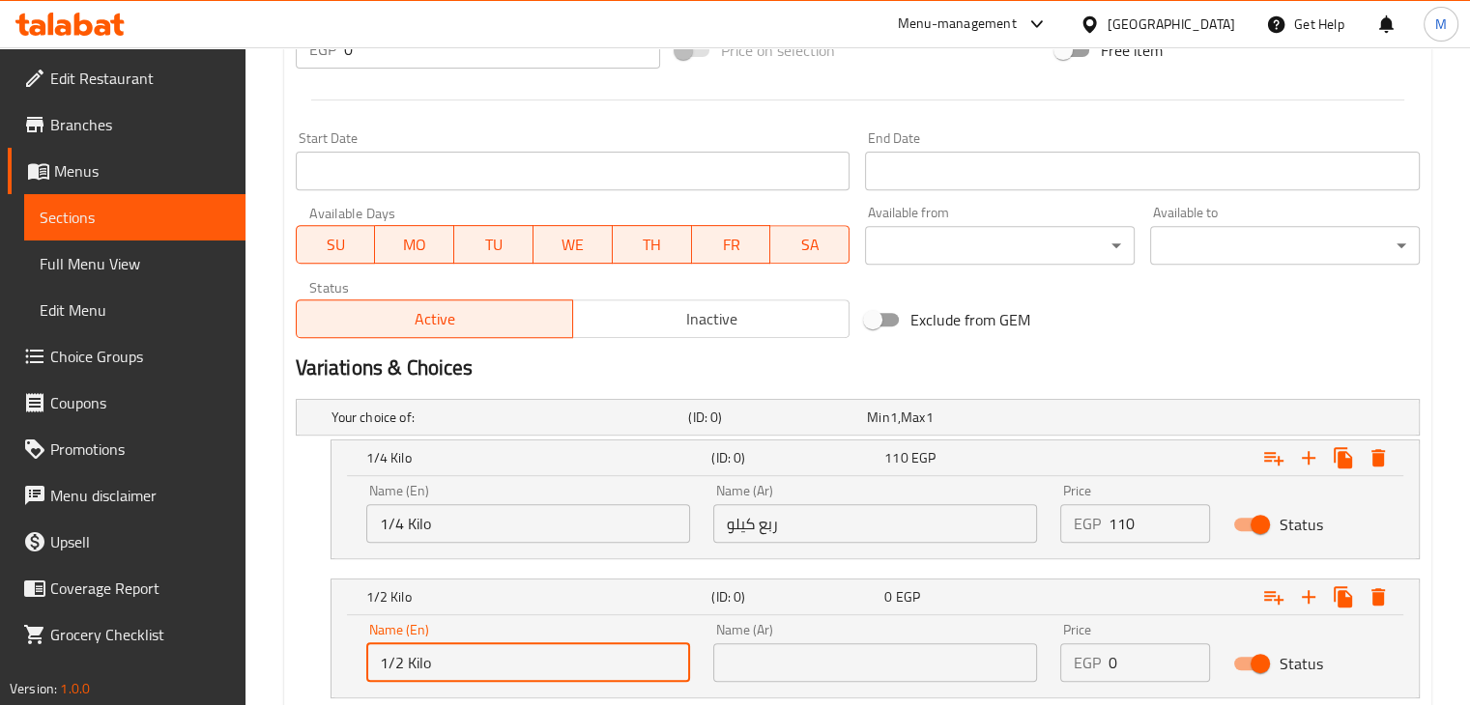
type input "1/2 Kilo"
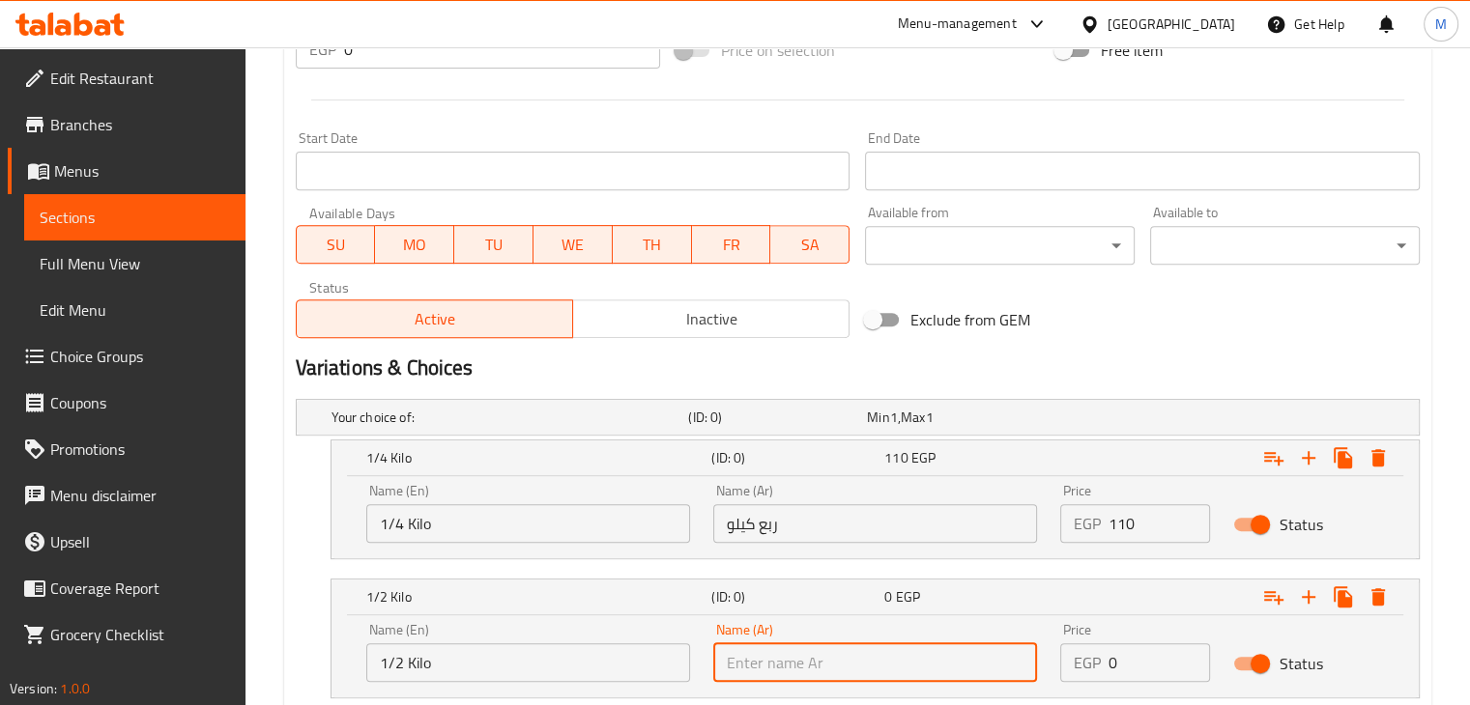
click at [755, 654] on input "text" at bounding box center [875, 663] width 324 height 39
type input "kw ;dg,"
type input "نص كيلو"
click at [1141, 670] on input "0" at bounding box center [1159, 663] width 102 height 39
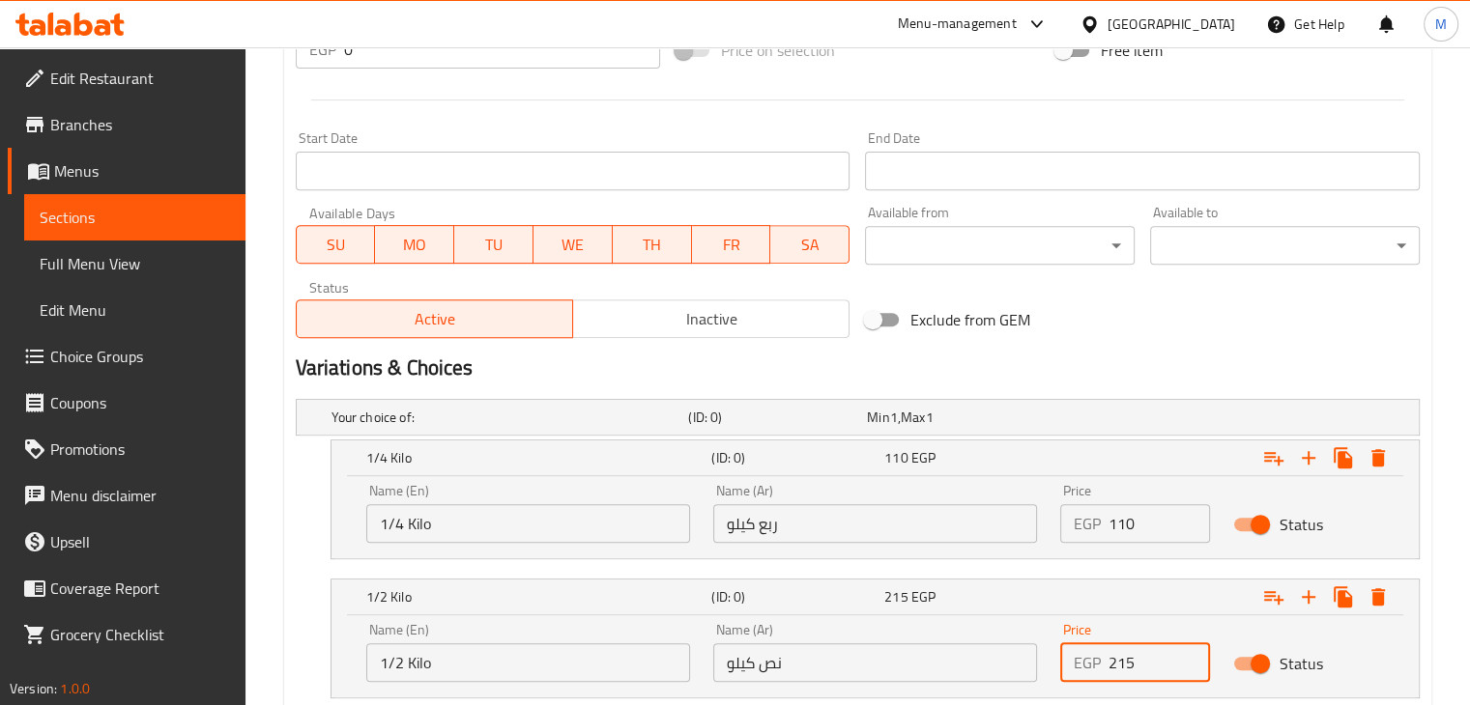
scroll to position [869, 0]
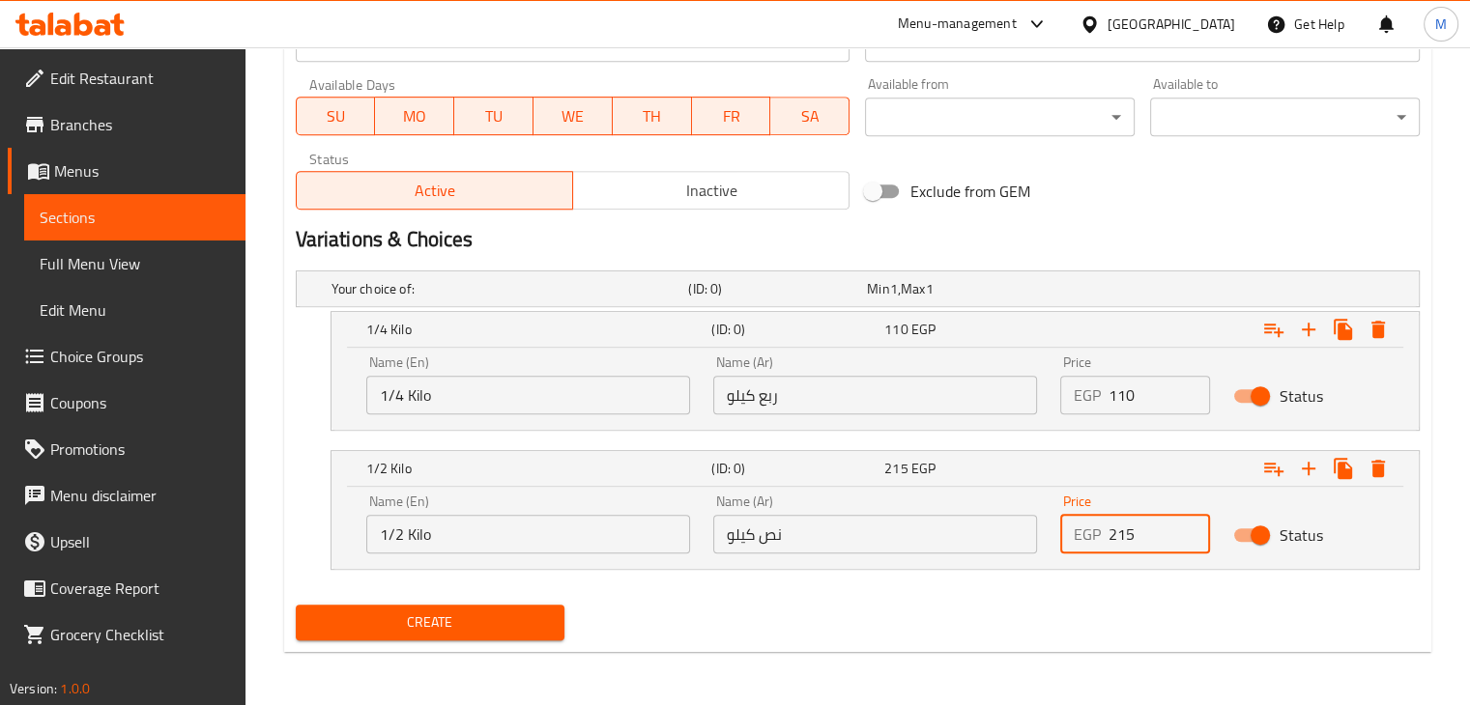
type input "215"
click at [492, 626] on span "Create" at bounding box center [430, 623] width 239 height 24
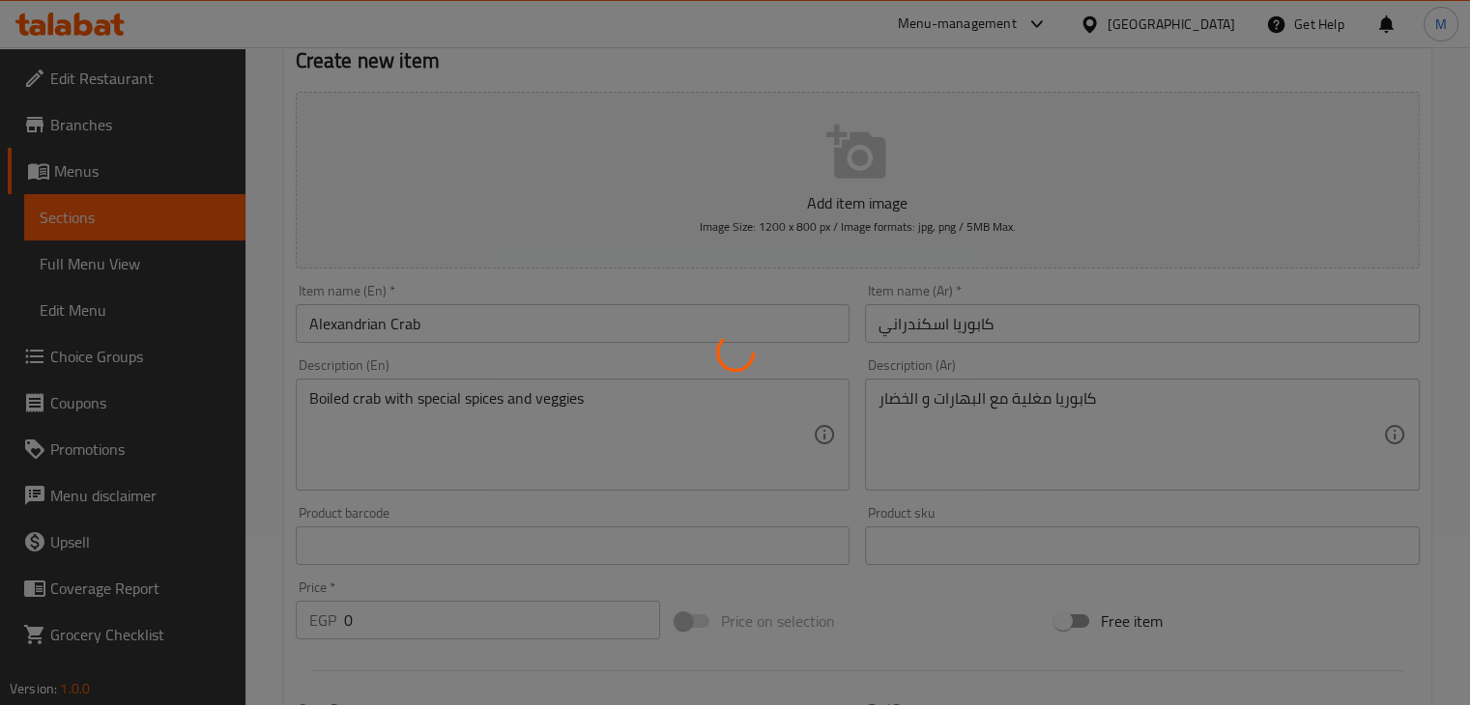
scroll to position [0, 0]
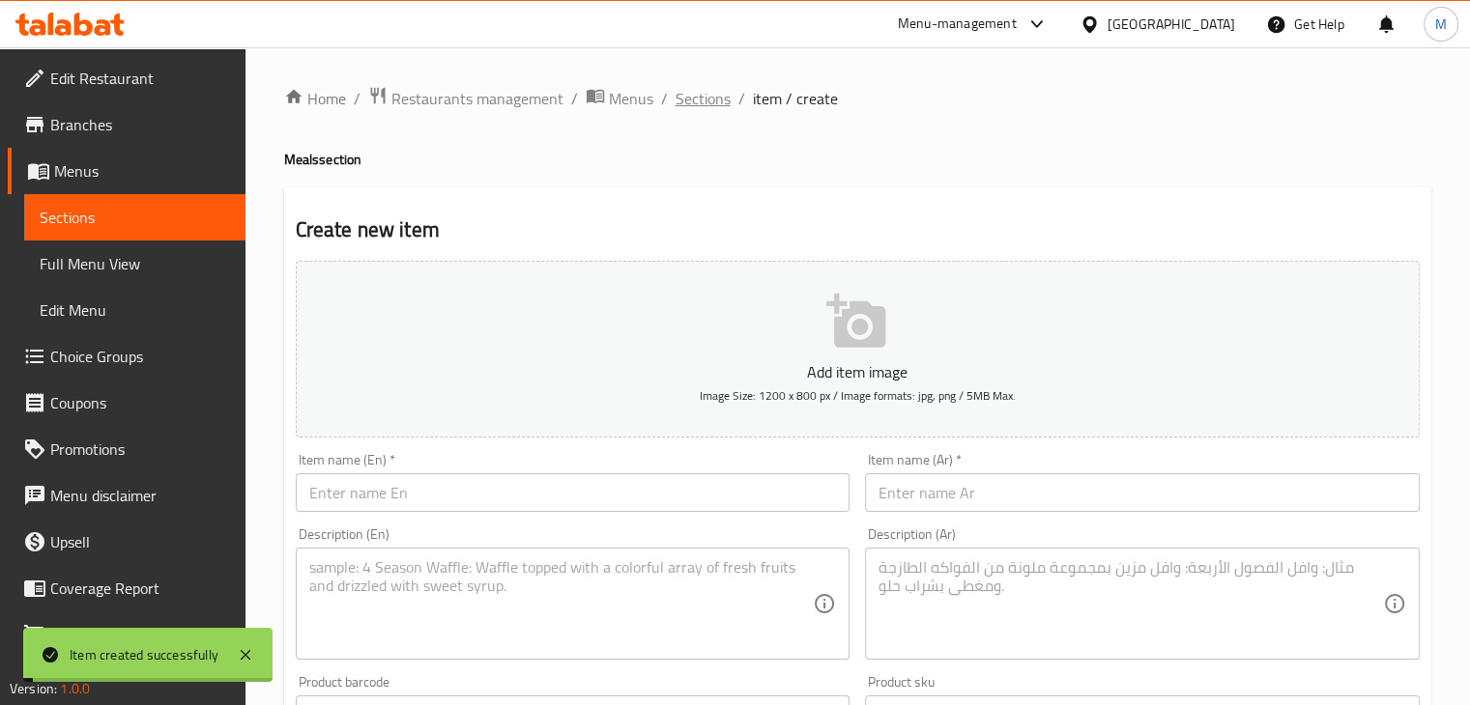
click at [718, 101] on span "Sections" at bounding box center [702, 98] width 55 height 23
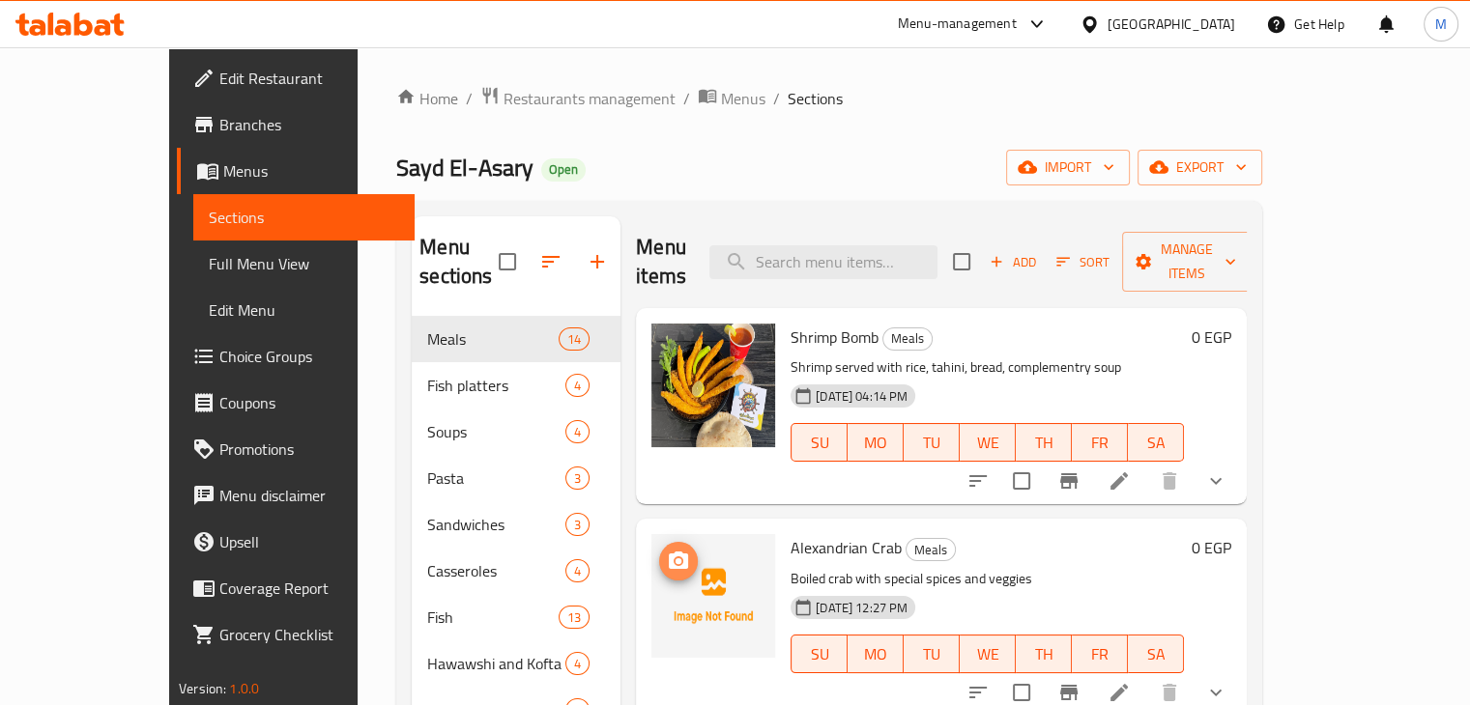
click at [659, 549] on button "upload picture" at bounding box center [678, 561] width 39 height 39
